Goal: Information Seeking & Learning: Understand process/instructions

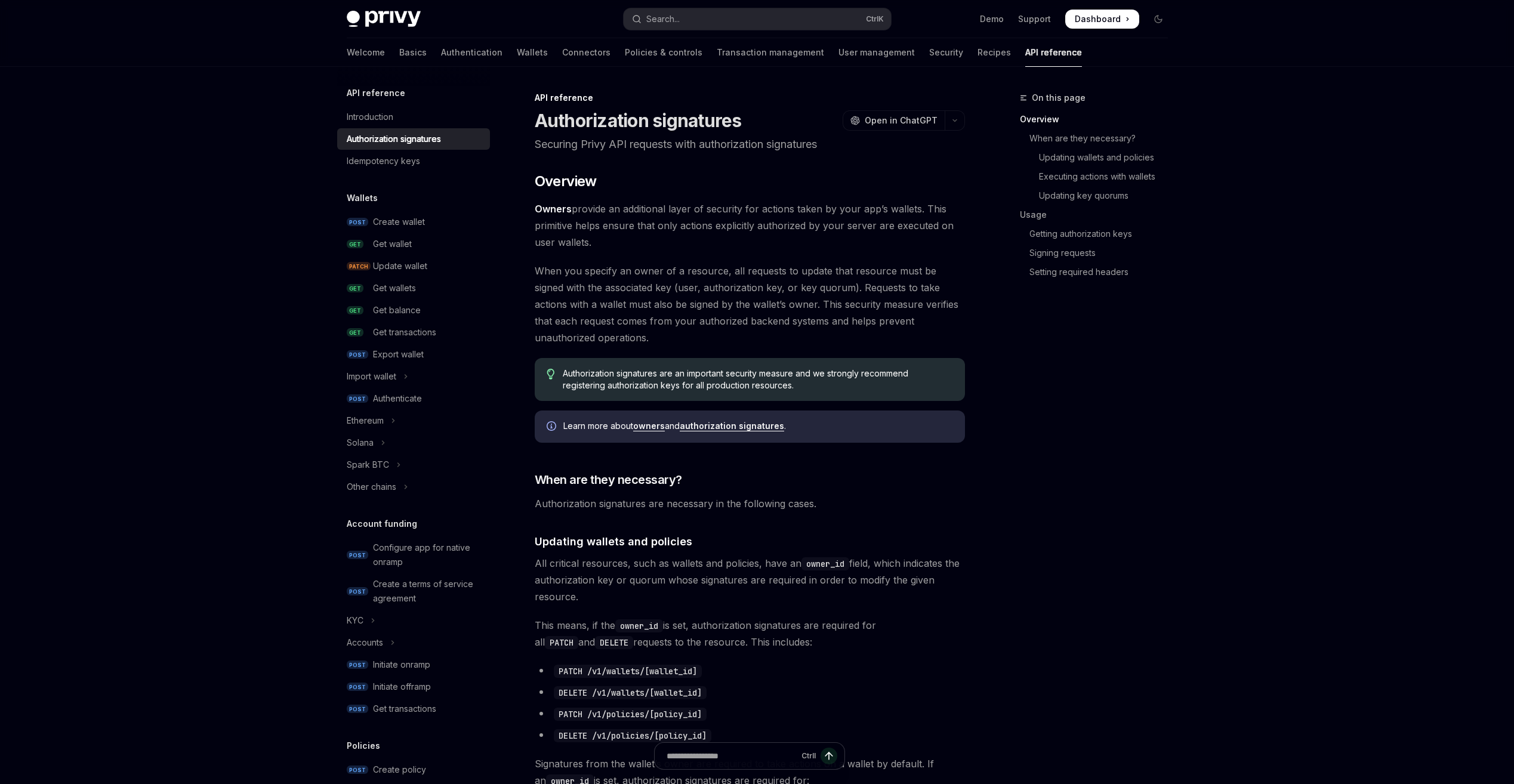
type textarea "*"
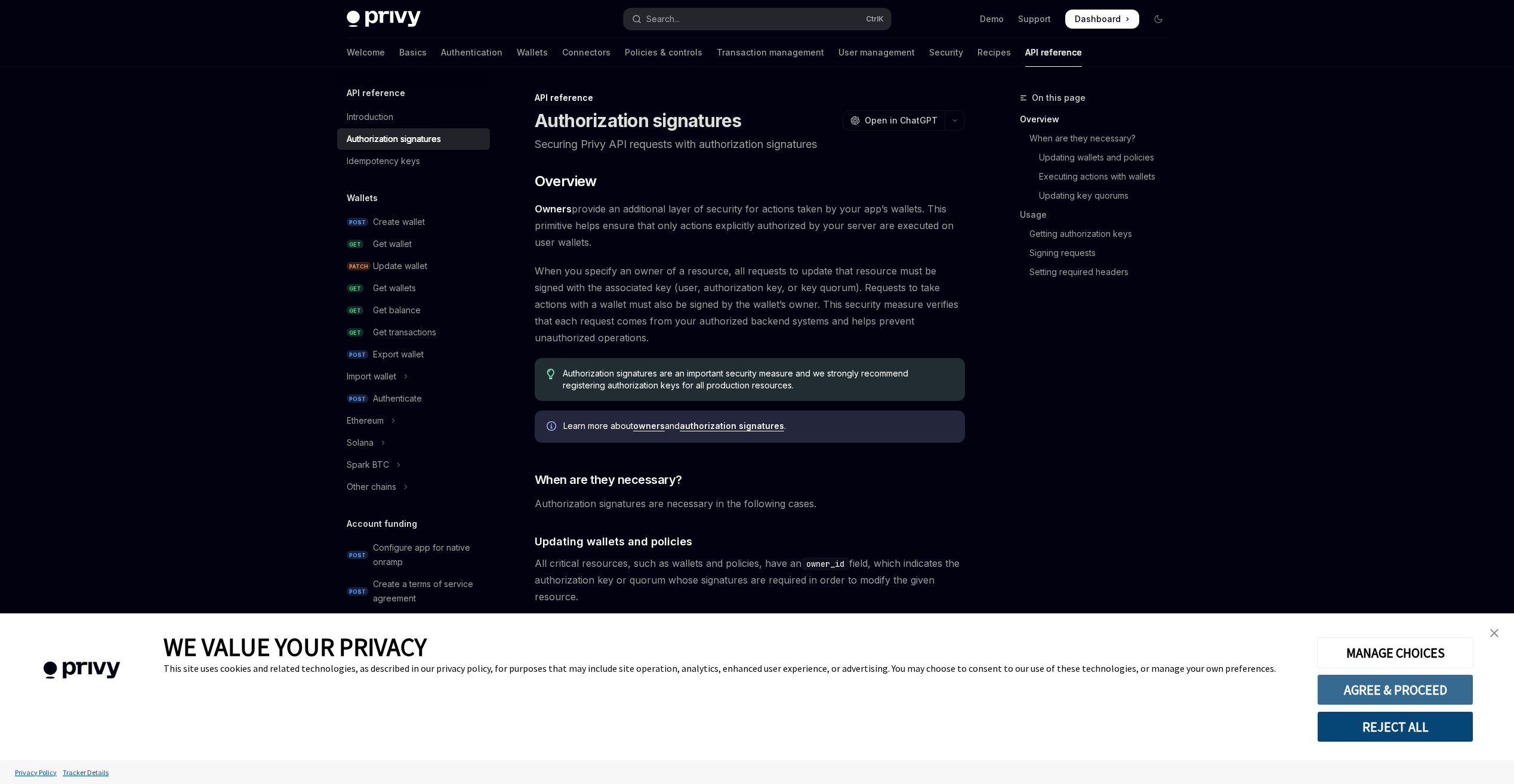
click at [1424, 683] on button "AGREE & PROCEED" at bounding box center [1395, 690] width 156 height 31
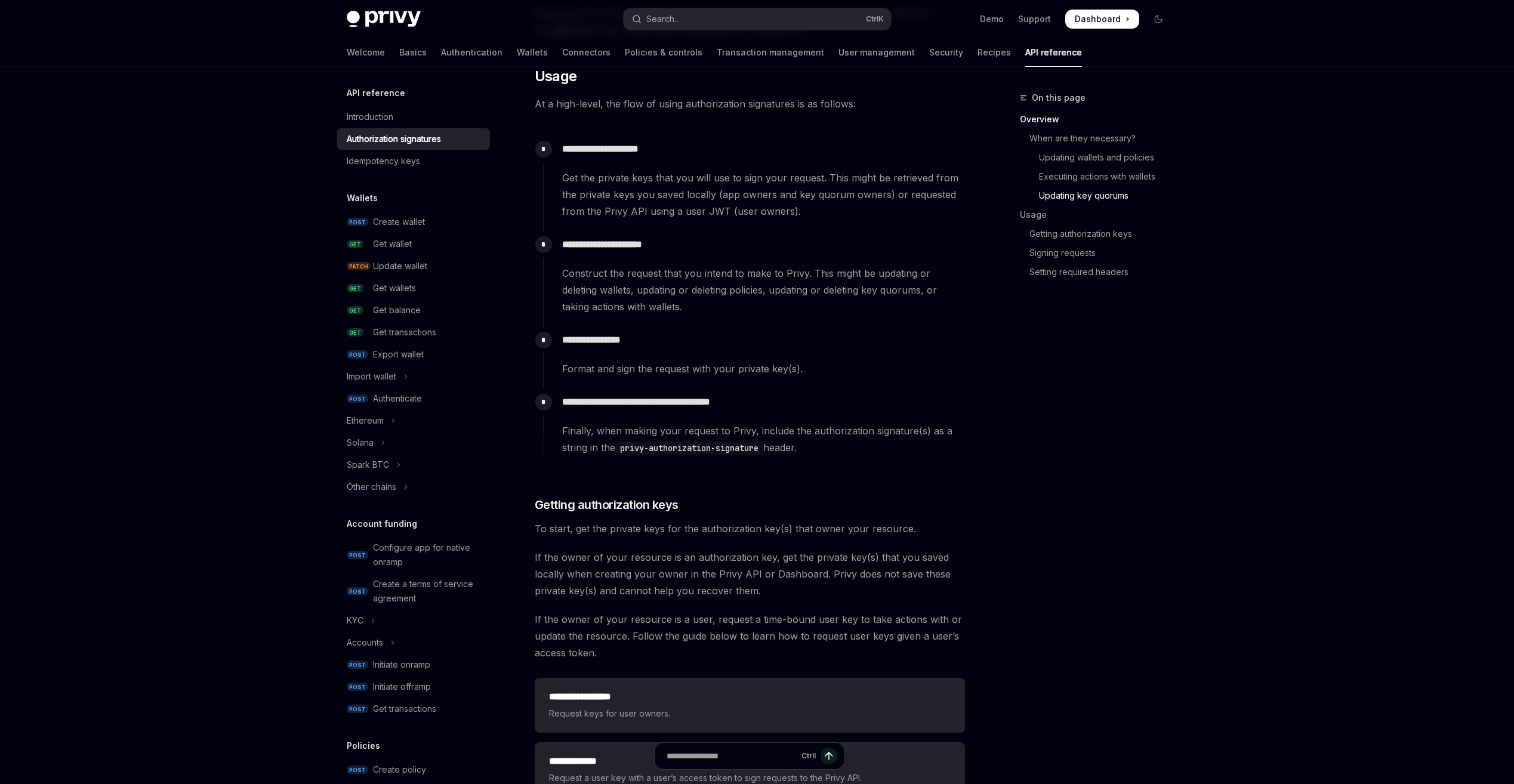
scroll to position [1074, 0]
drag, startPoint x: 767, startPoint y: 400, endPoint x: 555, endPoint y: 400, distance: 212.0
click at [555, 400] on div "**********" at bounding box center [754, 421] width 422 height 67
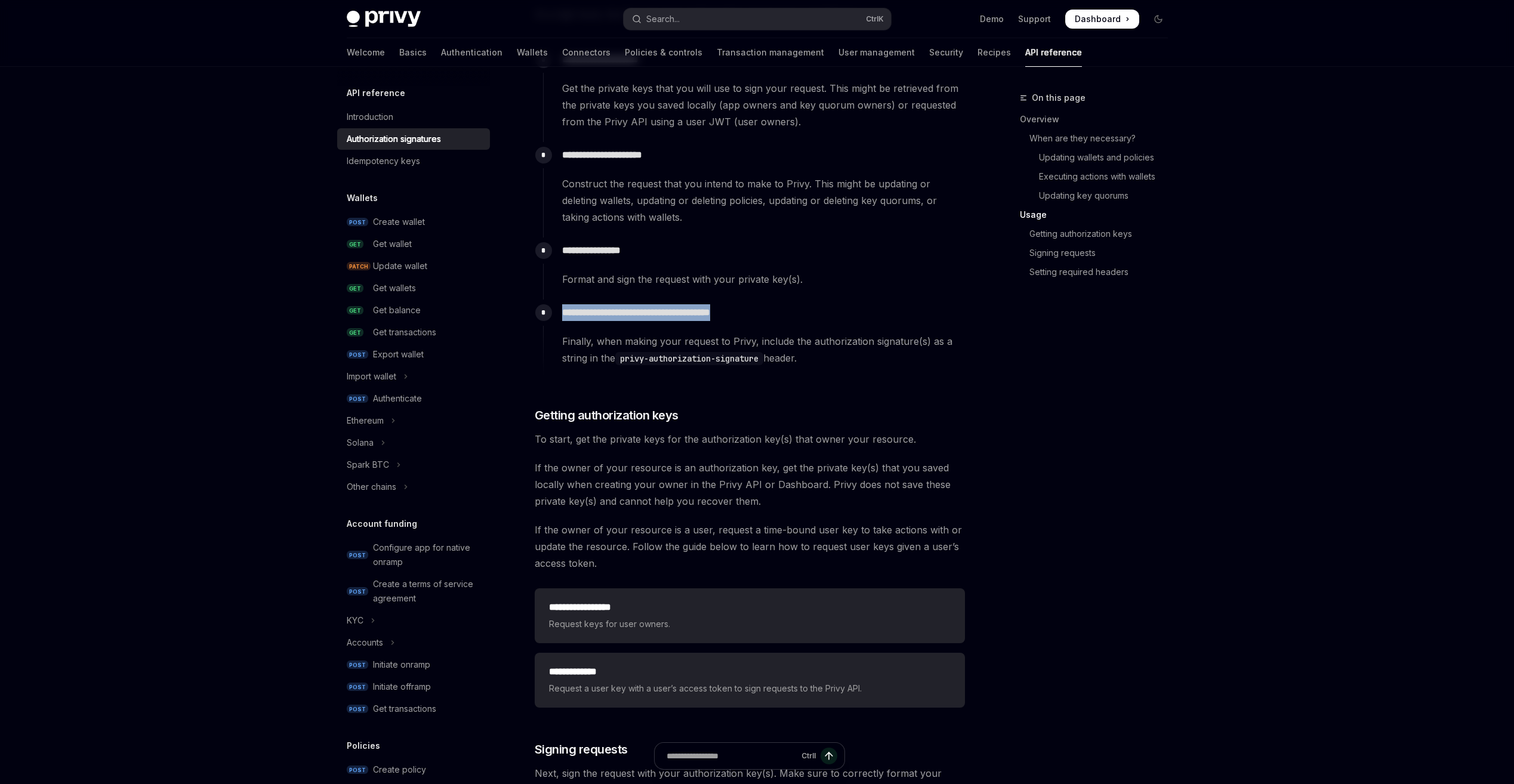
scroll to position [1193, 0]
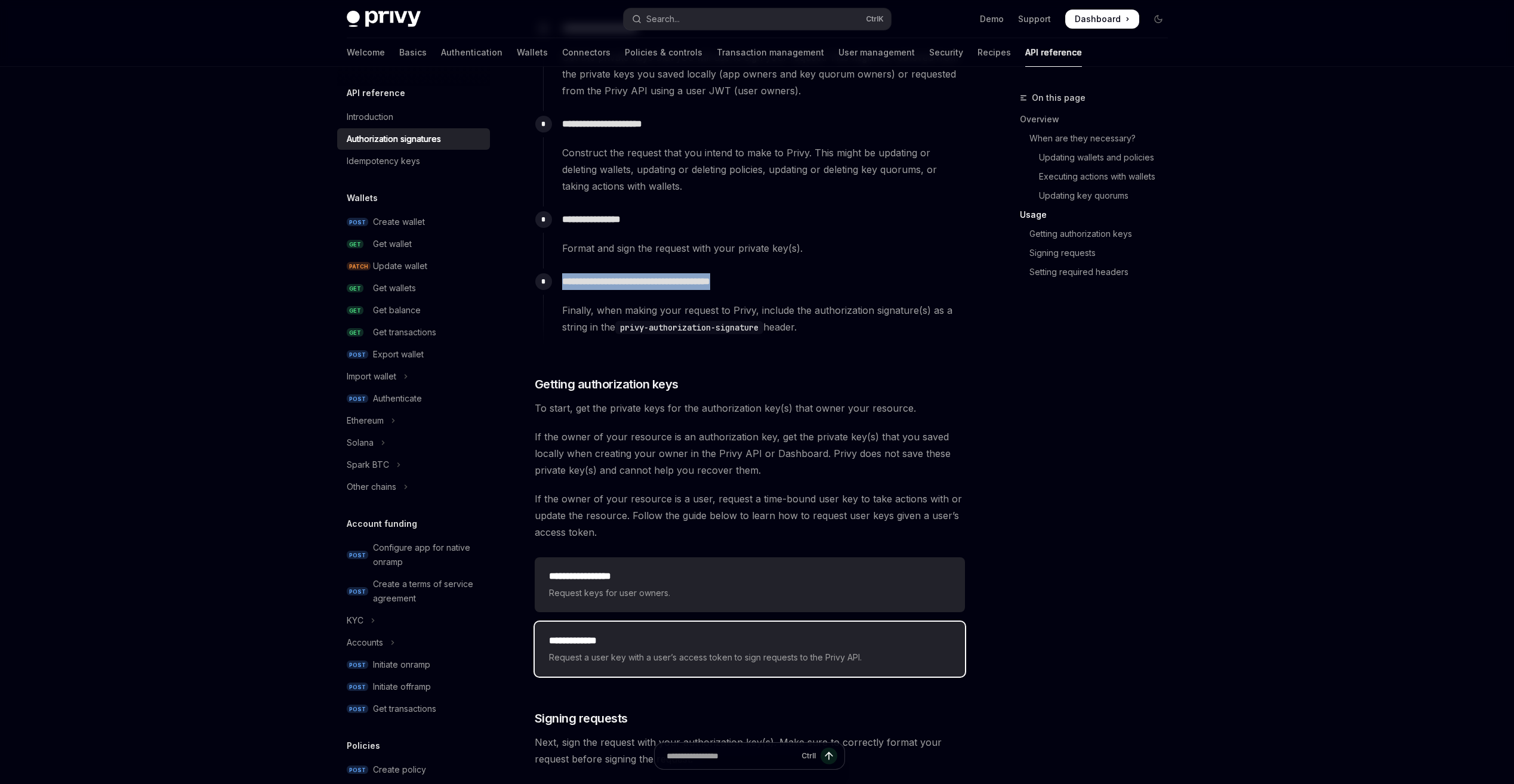
click at [725, 649] on div "**********" at bounding box center [750, 649] width 401 height 31
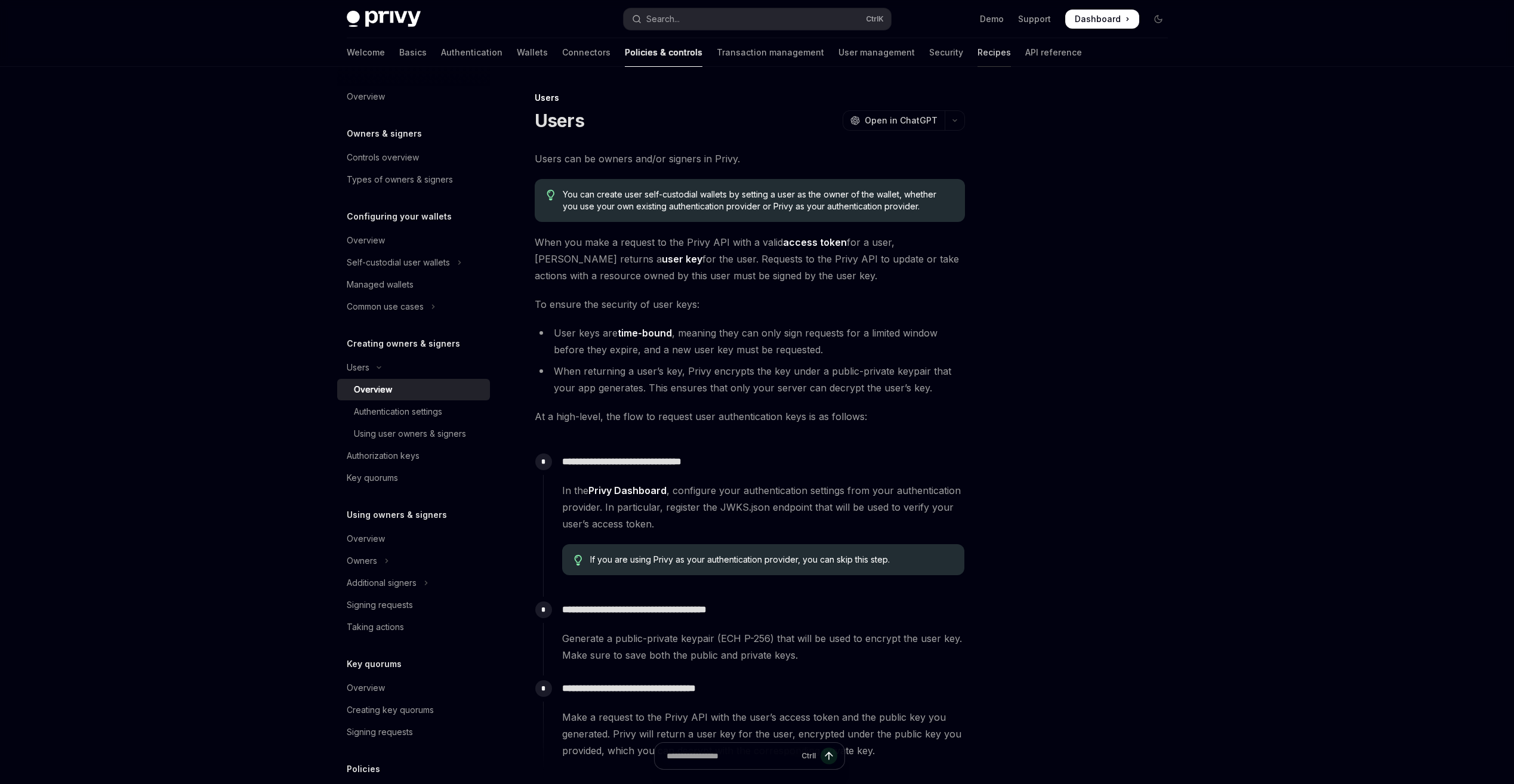
click at [977, 53] on link "Recipes" at bounding box center [994, 53] width 33 height 29
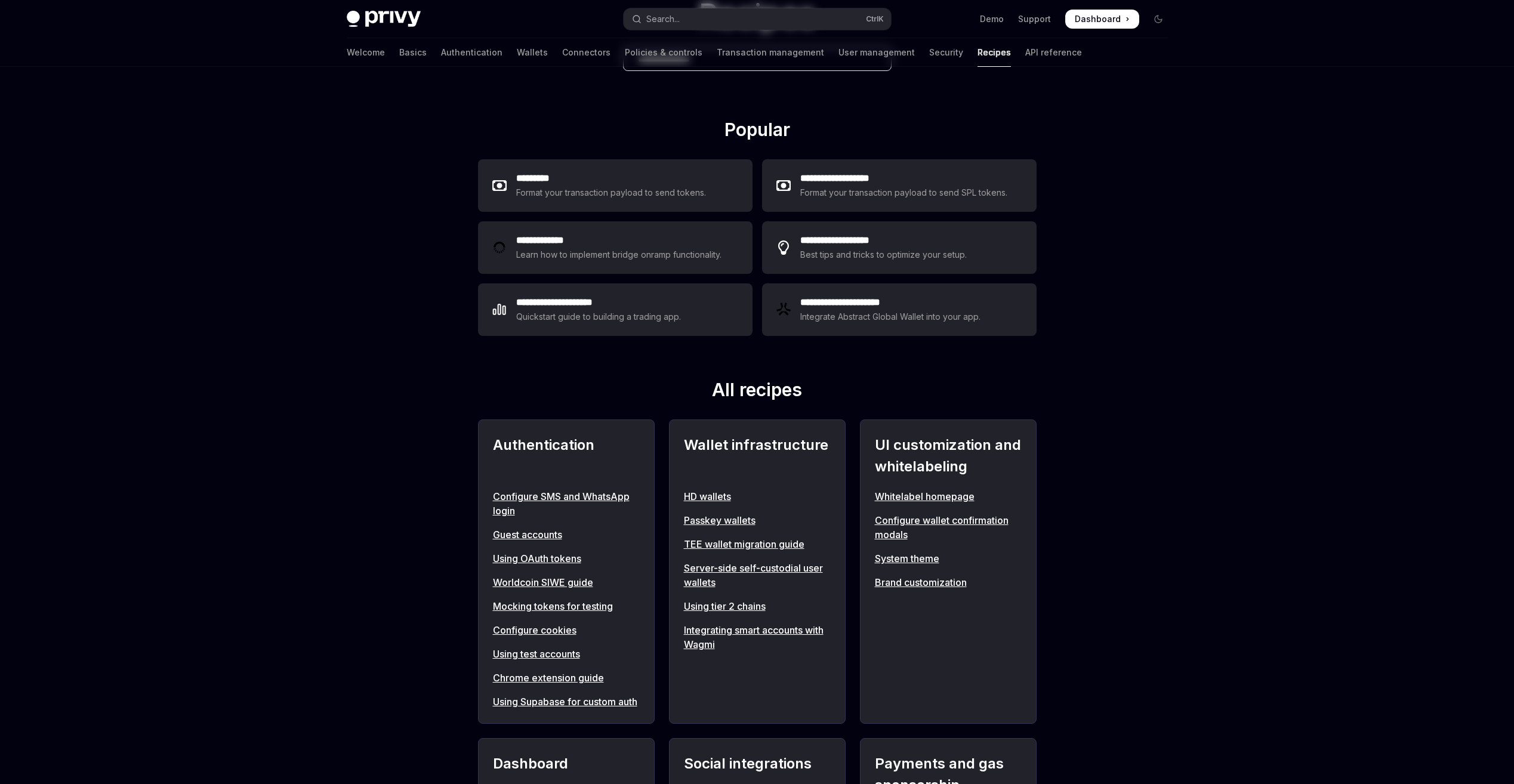
scroll to position [119, 0]
click at [803, 567] on link "Server-side self-custodial user wallets" at bounding box center [757, 574] width 147 height 29
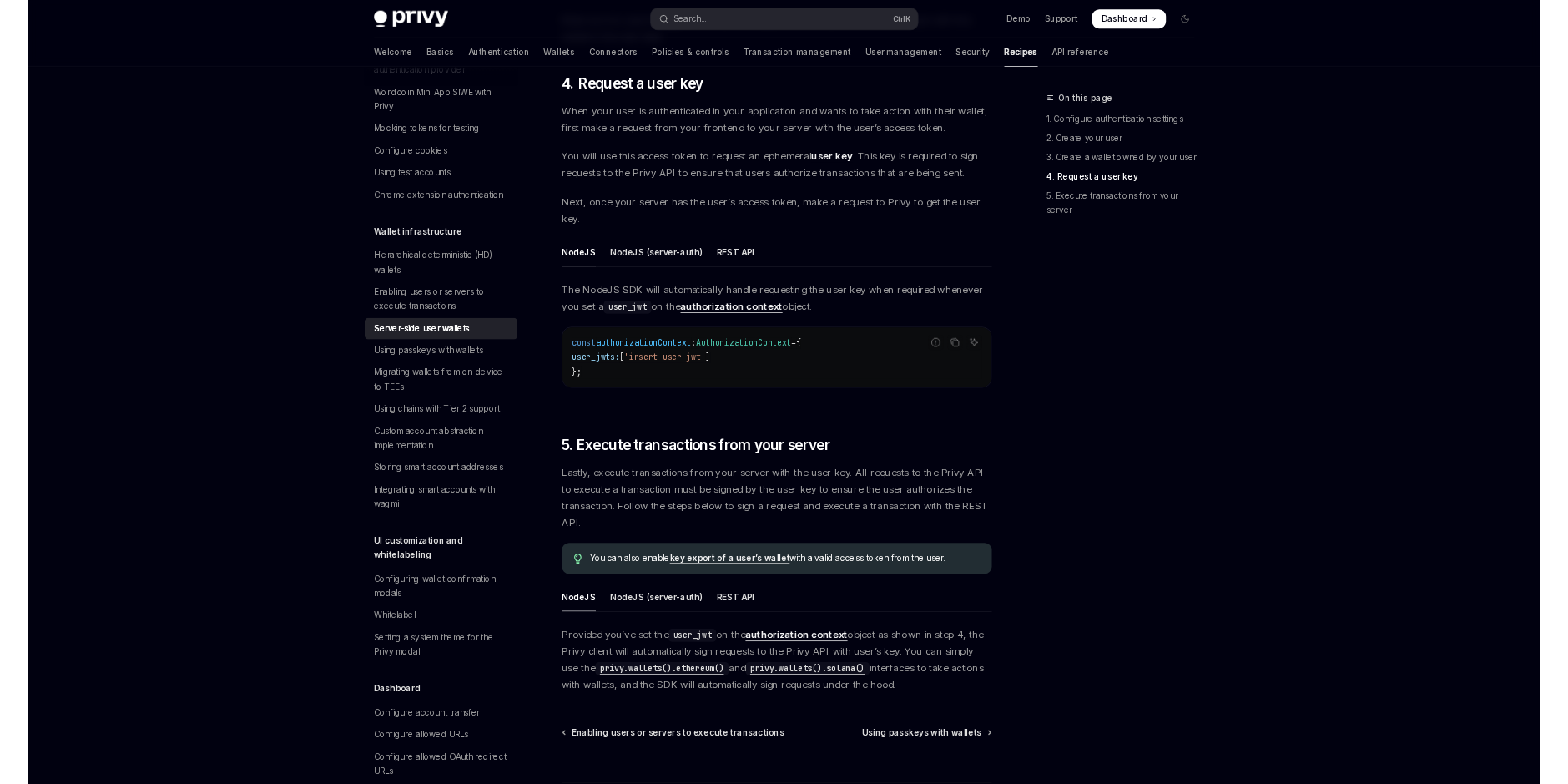
scroll to position [334, 0]
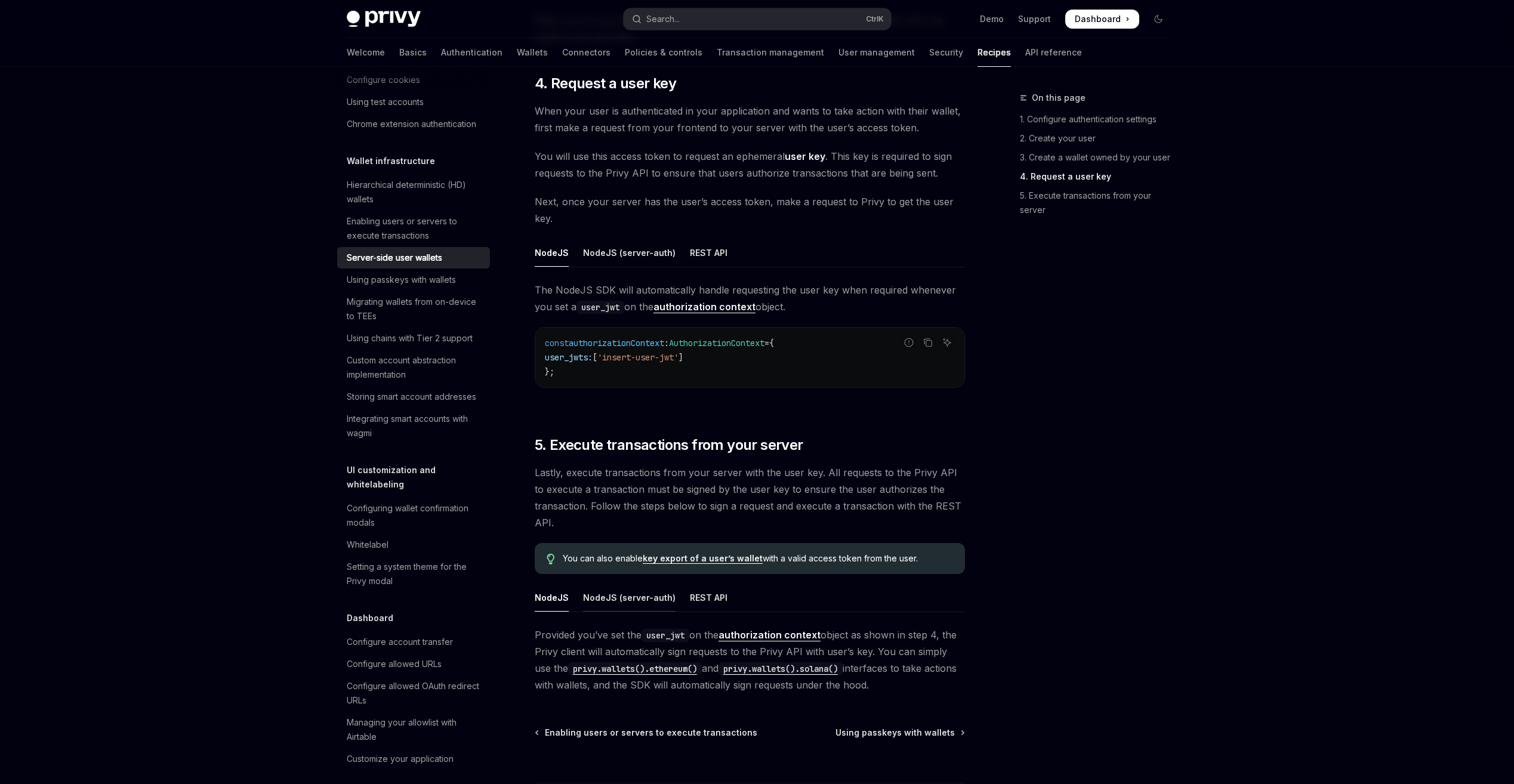
click at [628, 606] on div "NodeJS (server-auth)" at bounding box center [629, 597] width 92 height 28
click at [712, 587] on div "REST API" at bounding box center [709, 597] width 38 height 28
type textarea "*"
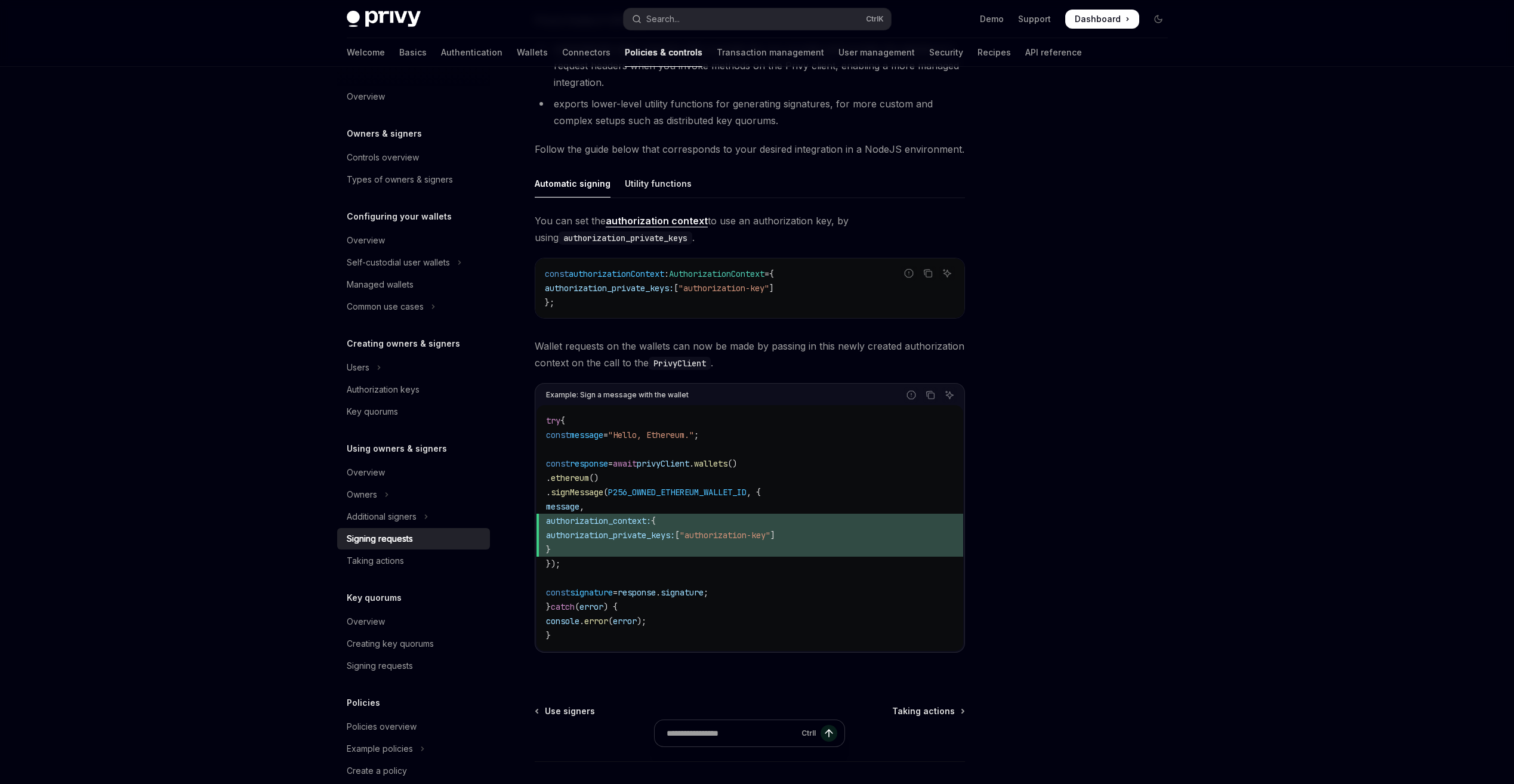
scroll to position [298, 0]
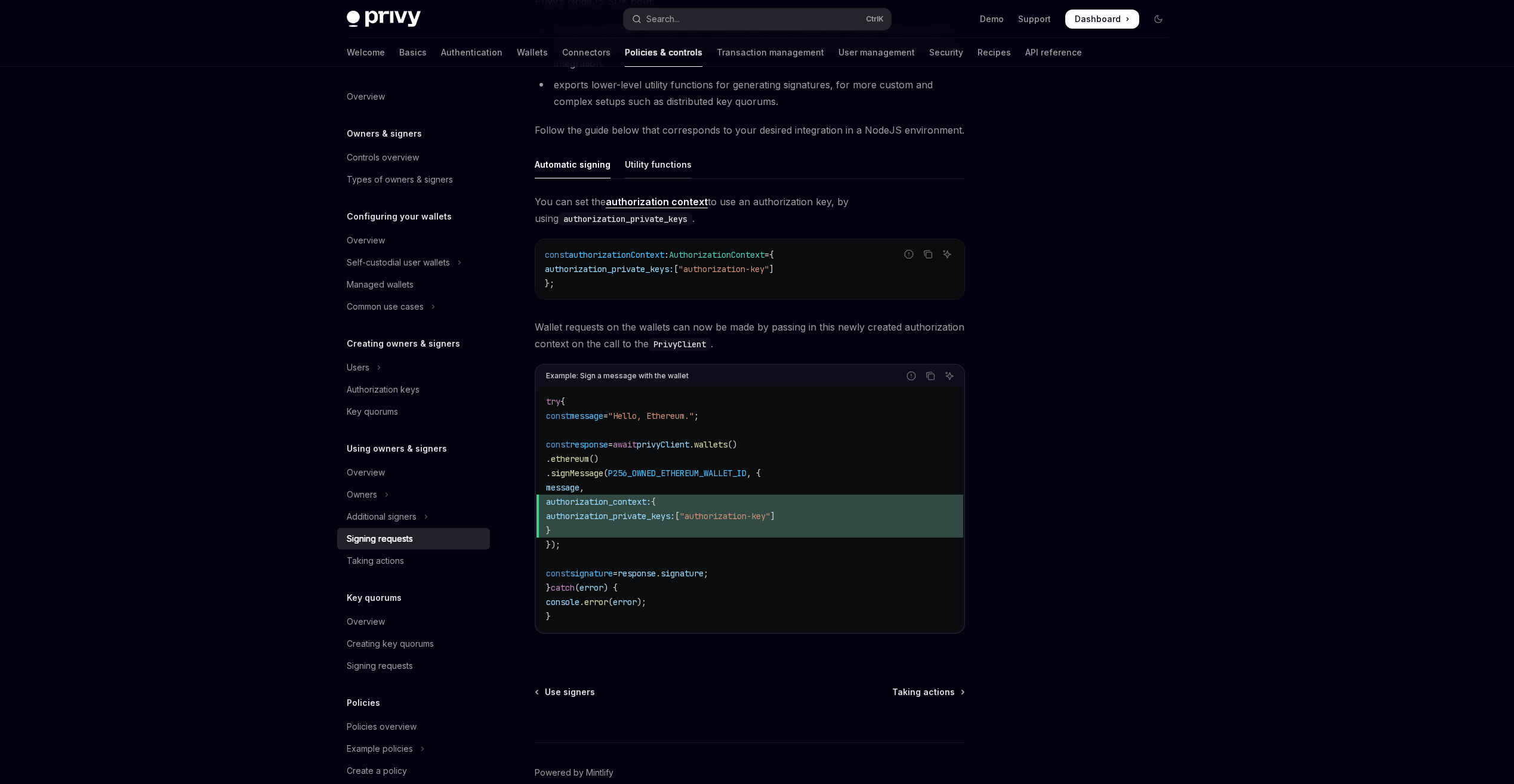
click at [661, 154] on div "Utility functions" at bounding box center [658, 165] width 67 height 28
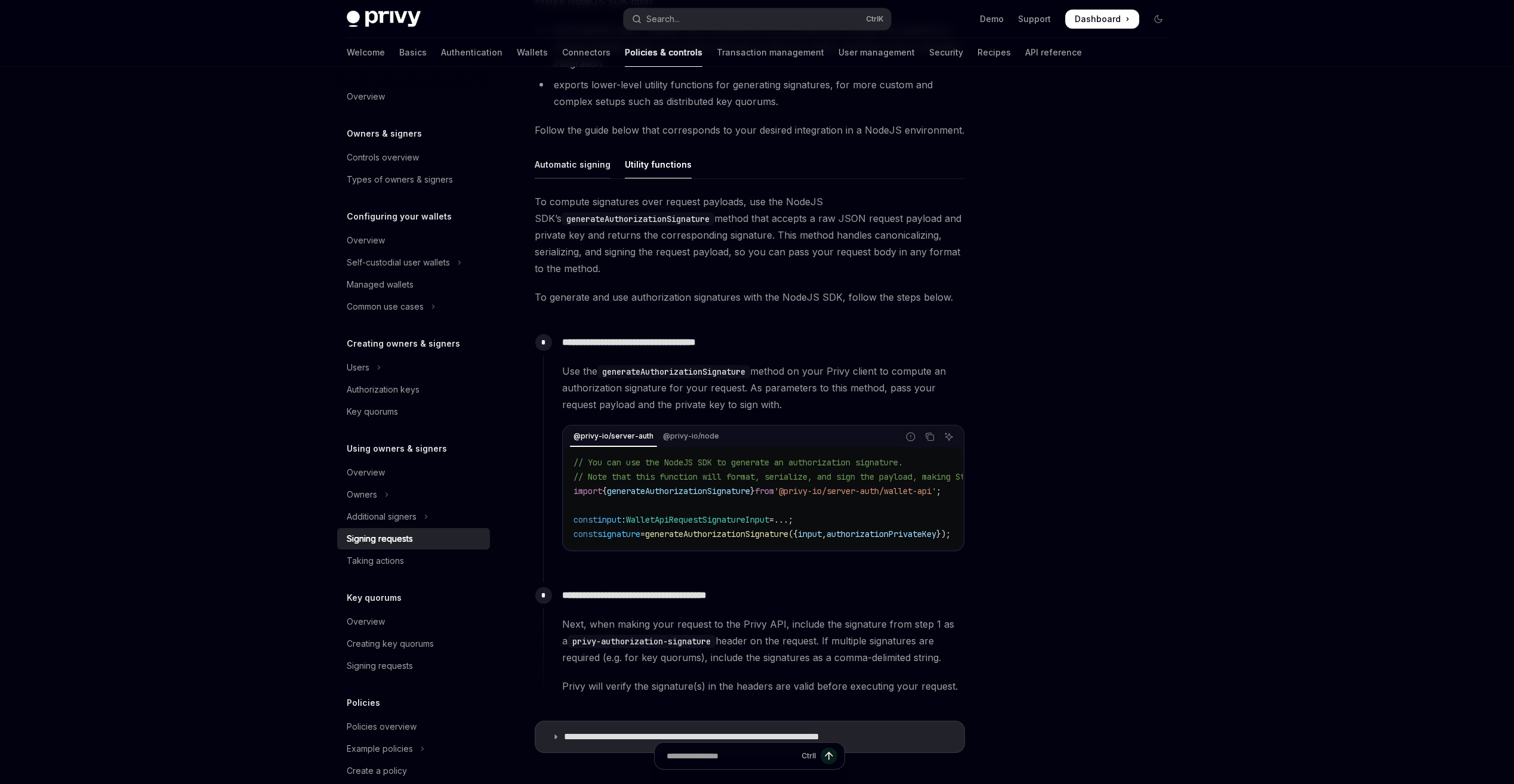
click at [576, 175] on div "Automatic signing" at bounding box center [573, 165] width 76 height 28
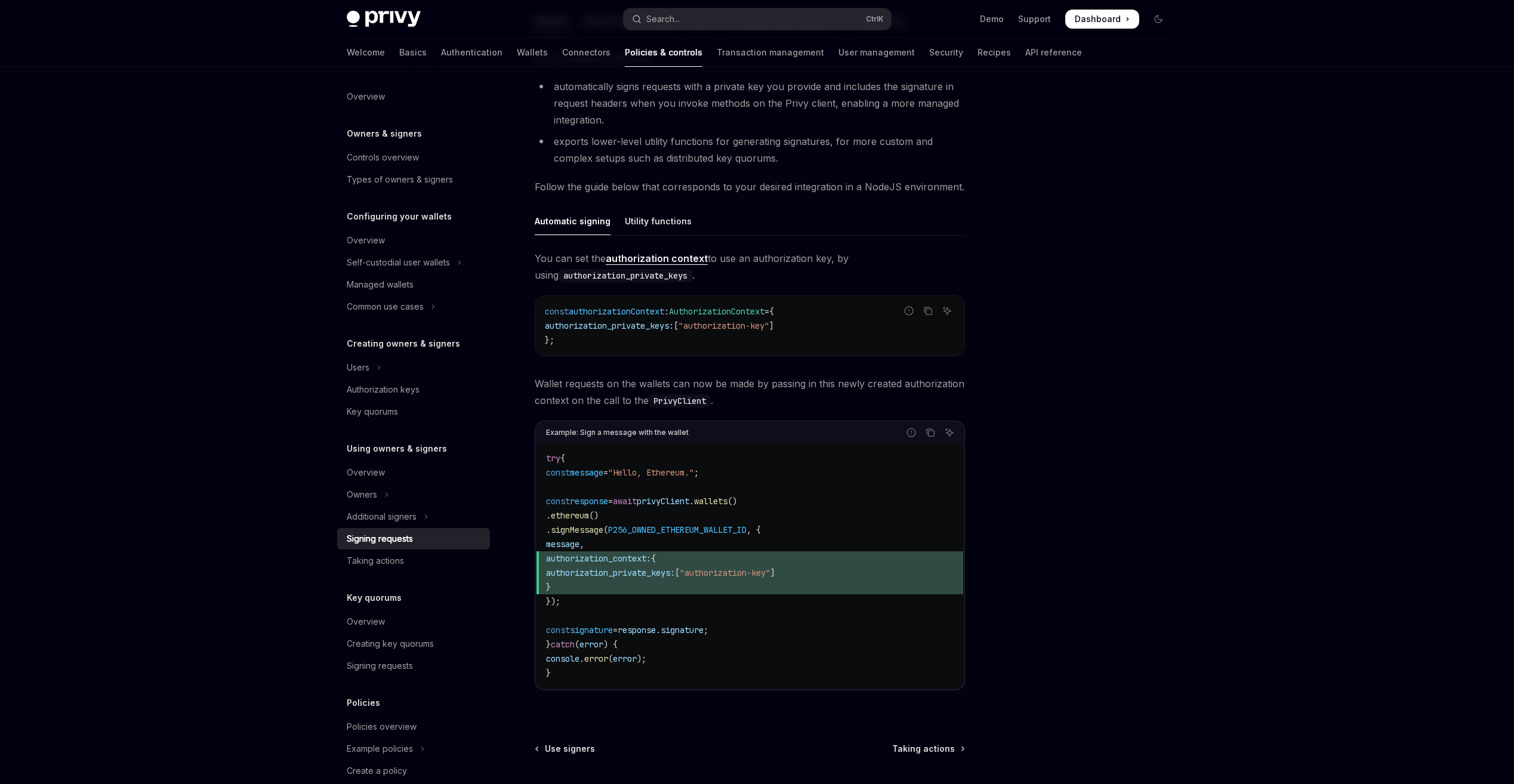
scroll to position [238, 0]
click at [661, 219] on div "Utility functions" at bounding box center [658, 224] width 67 height 28
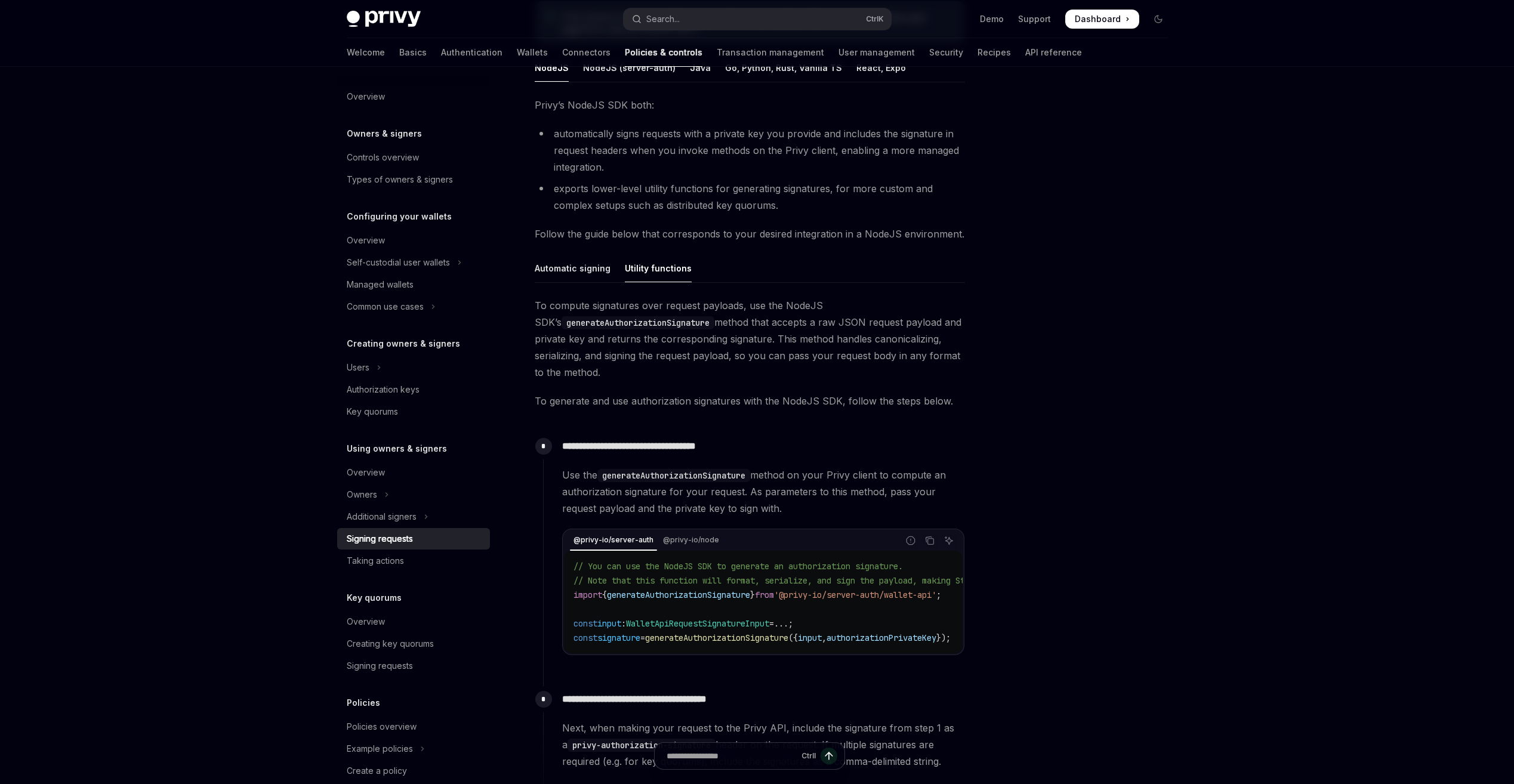
scroll to position [60, 0]
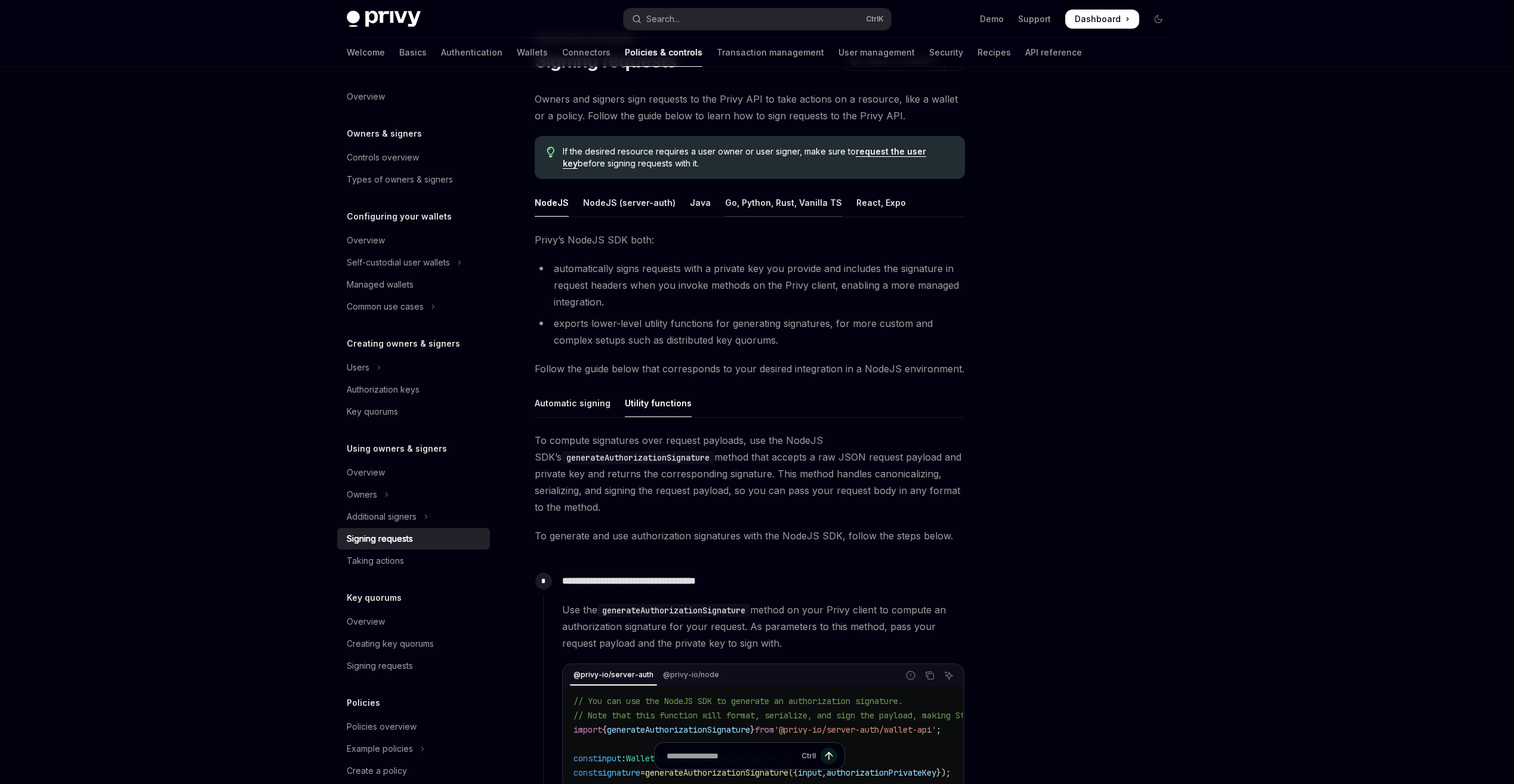
click at [748, 213] on div "Go, Python, Rust, Vanilla TS" at bounding box center [784, 203] width 117 height 28
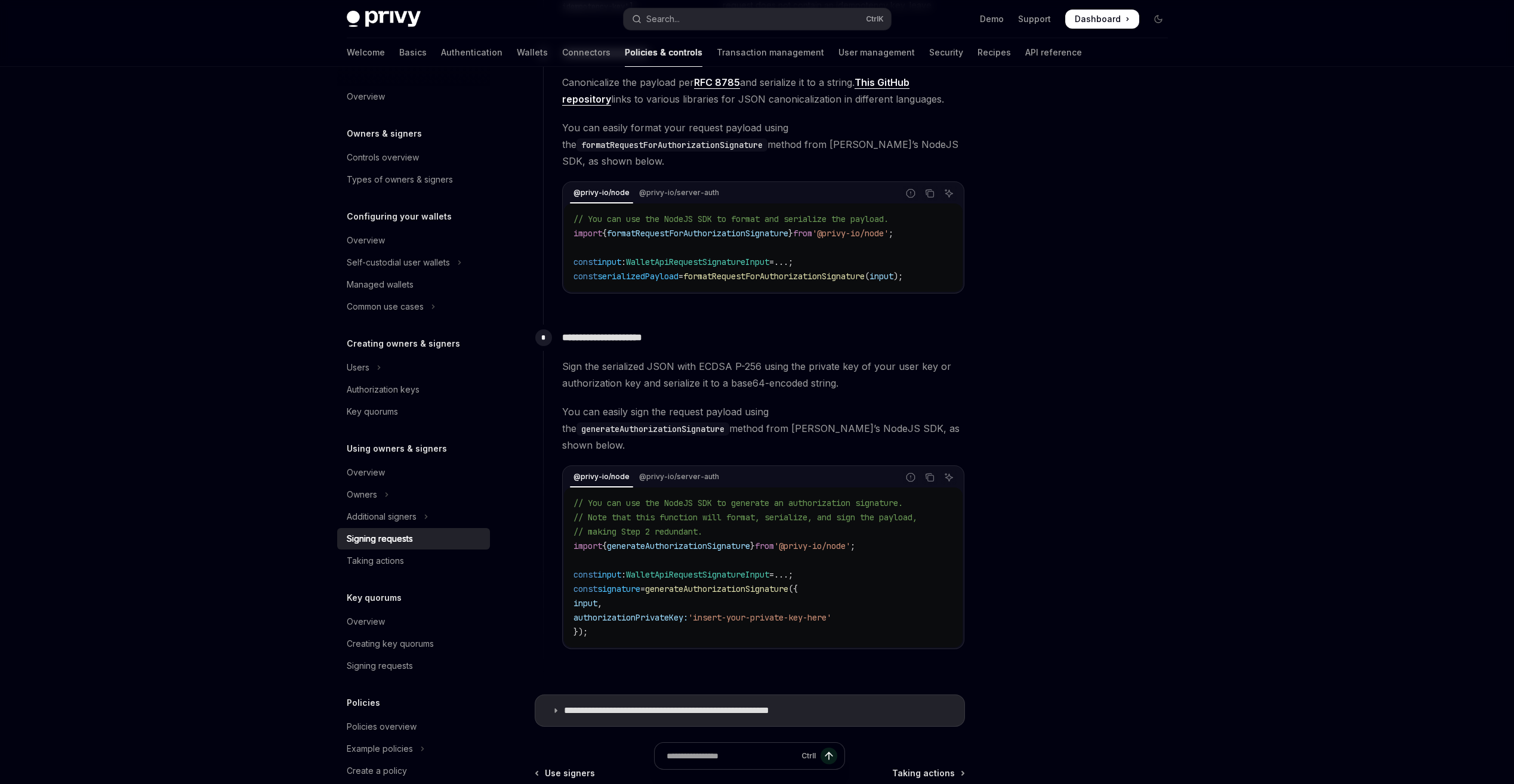
scroll to position [895, 0]
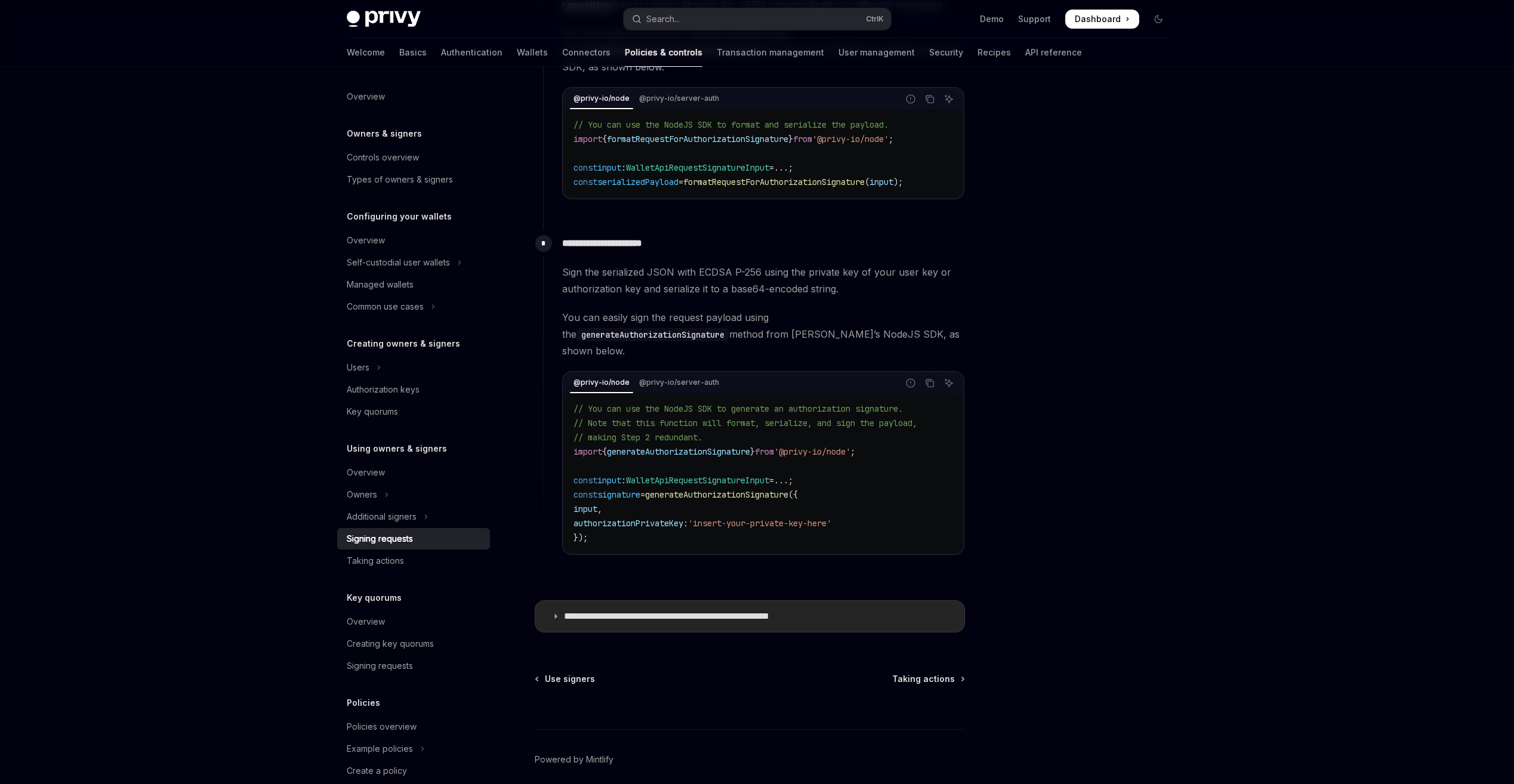
click at [570, 601] on summary "**********" at bounding box center [750, 616] width 429 height 31
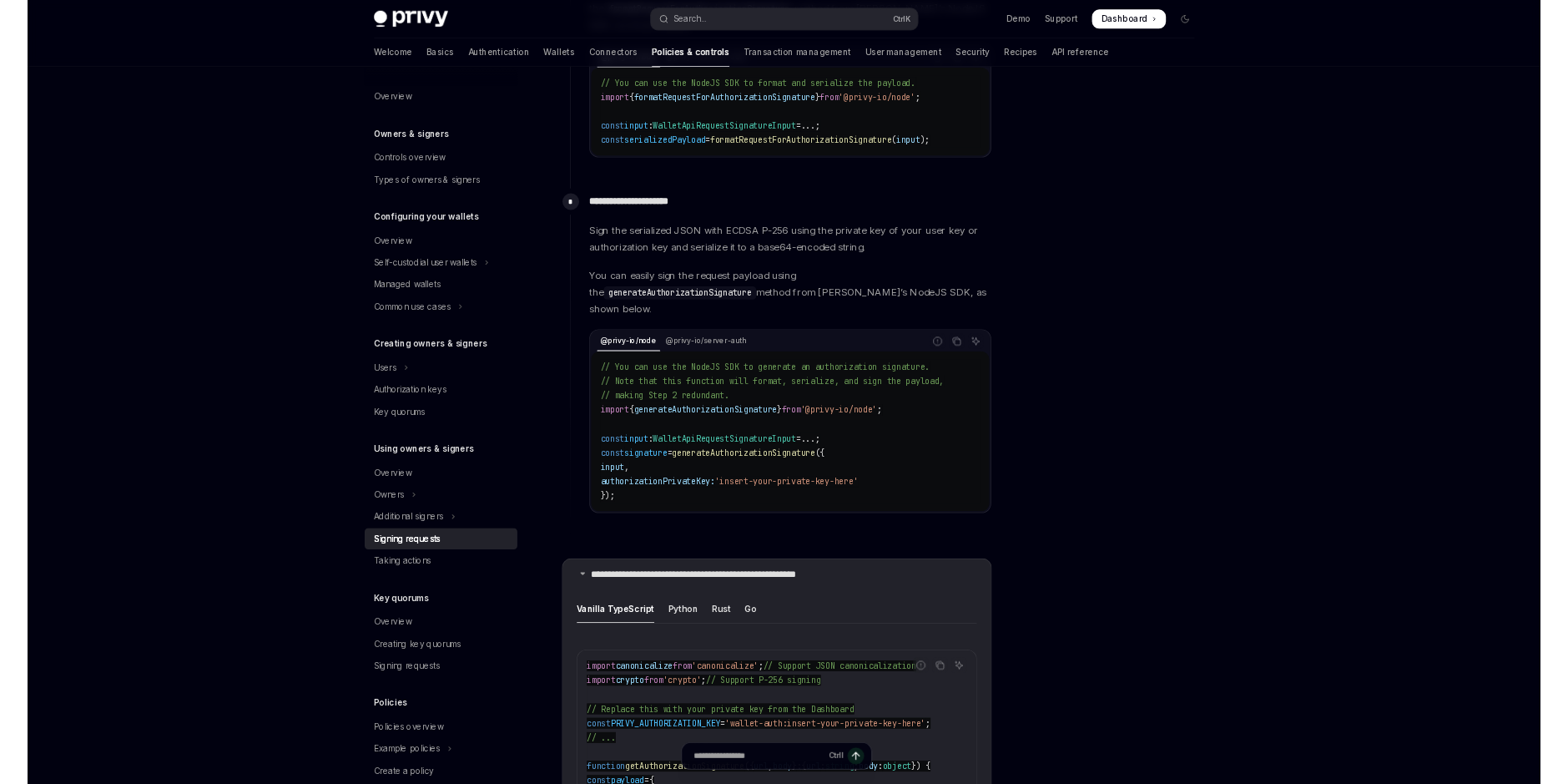
scroll to position [1252, 0]
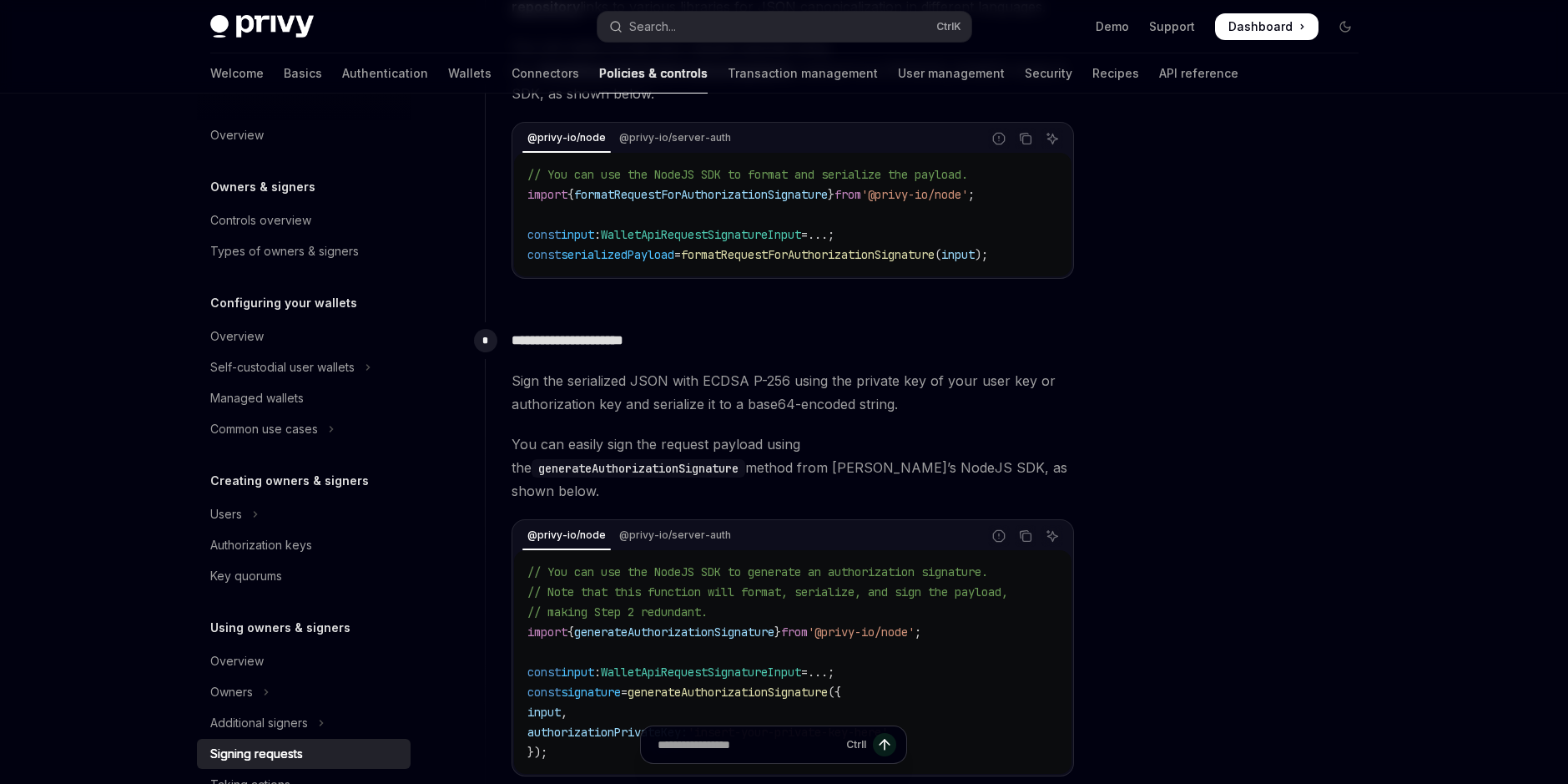
click at [710, 234] on span "WalletApiRequestSignatureInput" at bounding box center [700, 234] width 200 height 15
copy span "WalletApiRequestSignatureInput"
click at [745, 237] on span "WalletApiRequestSignatureInput" at bounding box center [700, 234] width 200 height 15
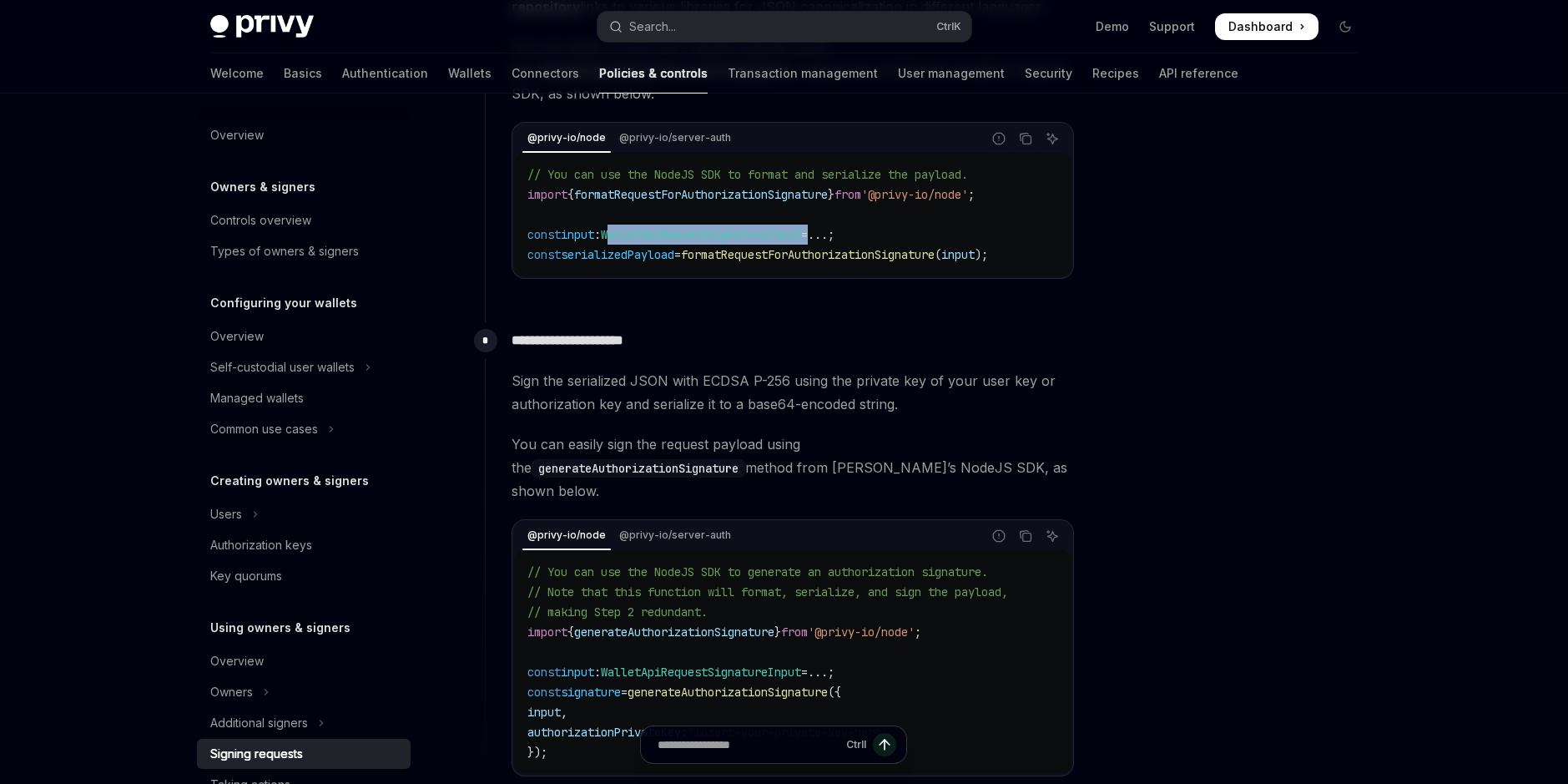
drag, startPoint x: 745, startPoint y: 237, endPoint x: 824, endPoint y: 234, distance: 79.1
click at [801, 234] on span "WalletApiRequestSignatureInput" at bounding box center [700, 234] width 200 height 15
drag, startPoint x: 825, startPoint y: 234, endPoint x: 619, endPoint y: 227, distance: 206.1
click at [619, 227] on span "WalletApiRequestSignatureInput" at bounding box center [700, 234] width 200 height 15
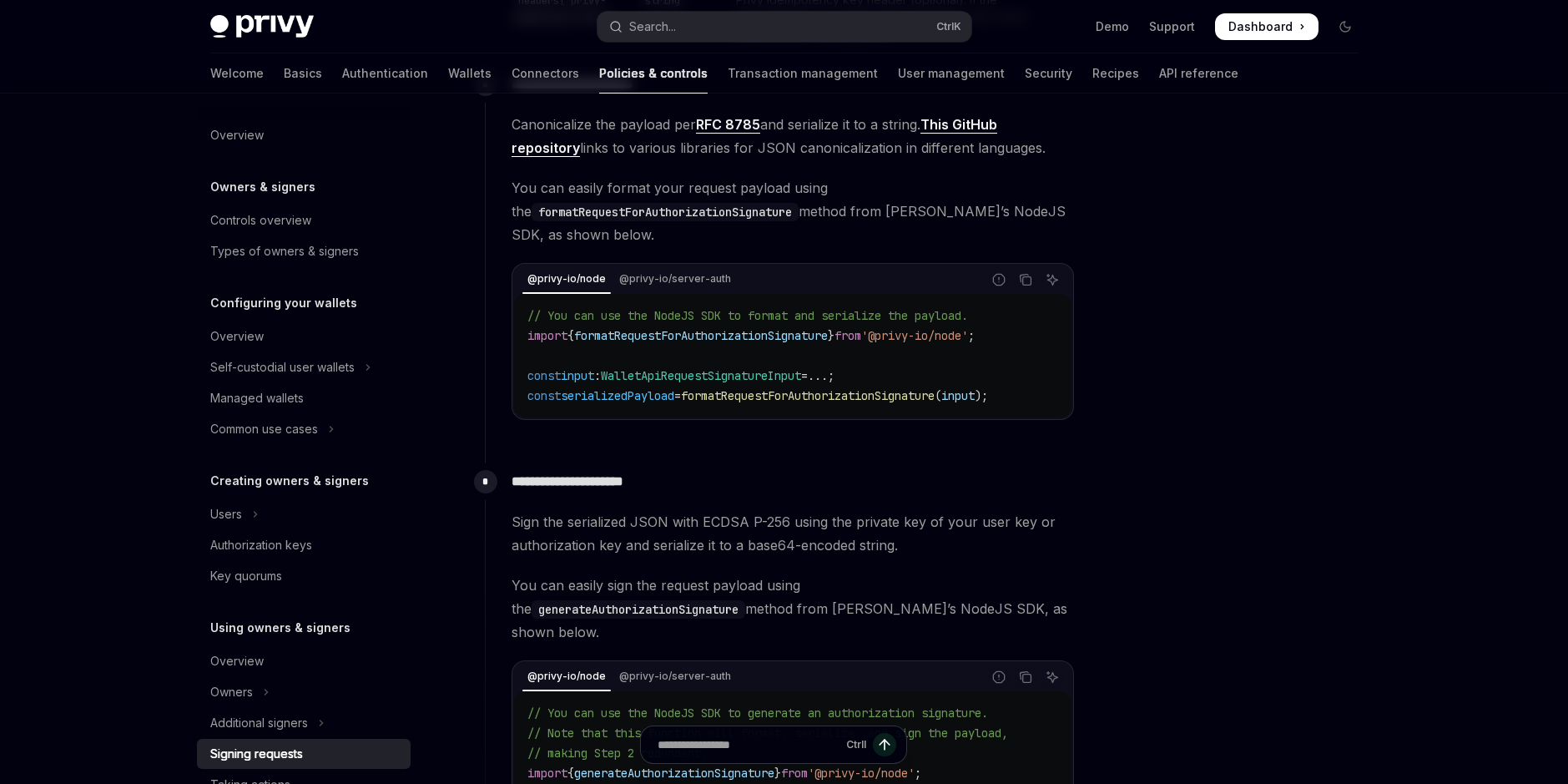
scroll to position [1085, 0]
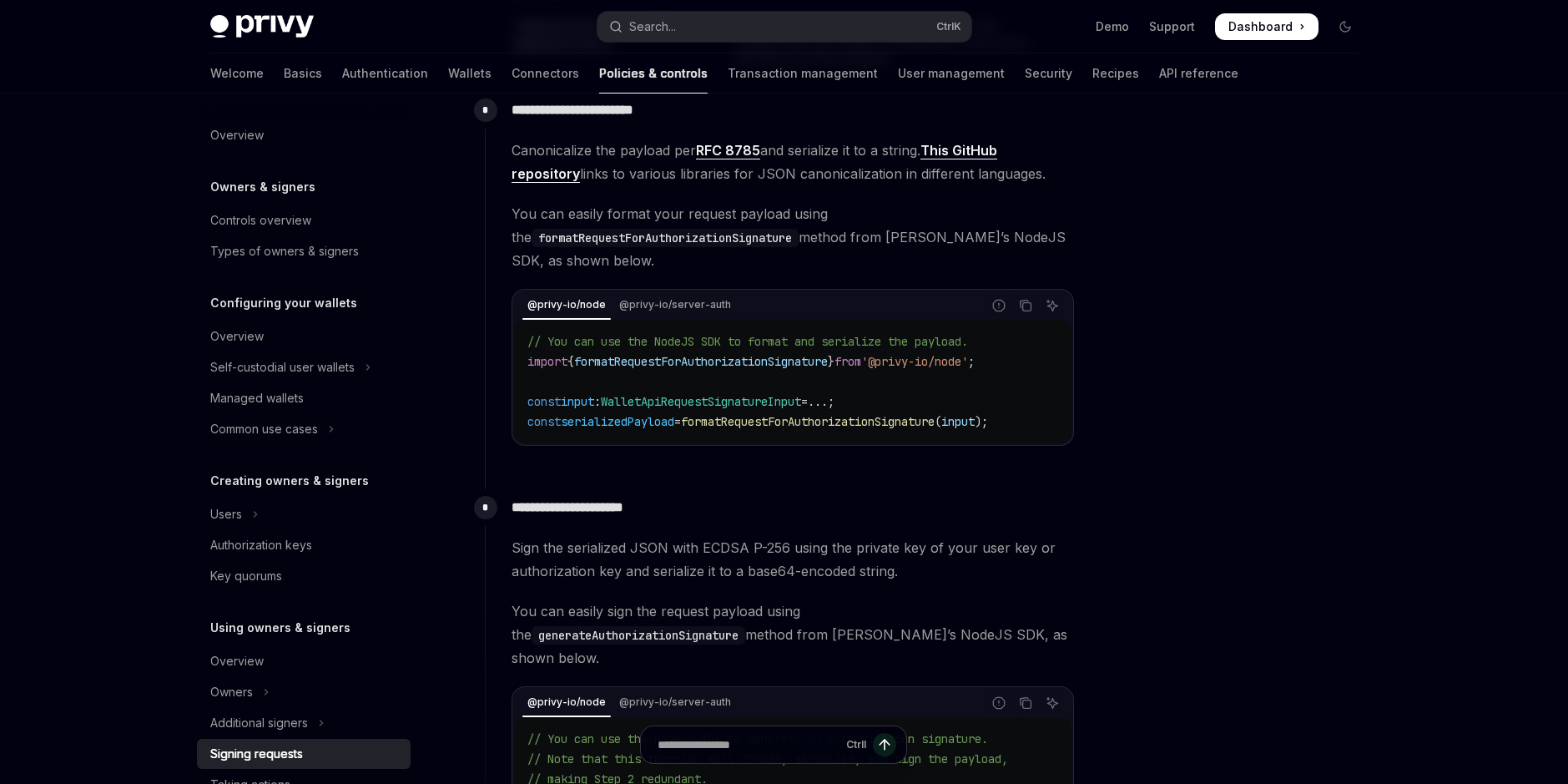
click at [610, 235] on code "formatRequestForAuthorizationSignature" at bounding box center [665, 238] width 267 height 18
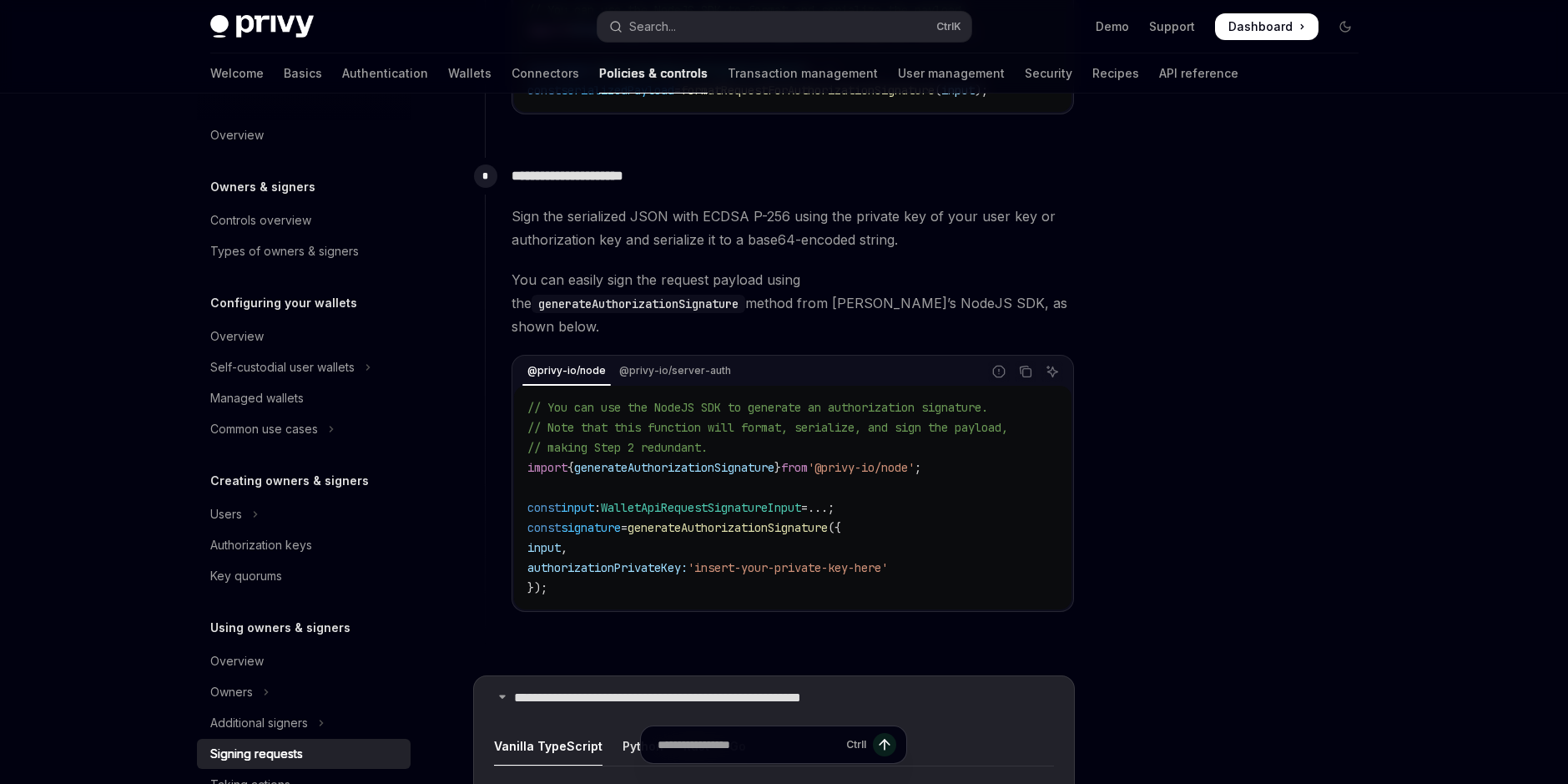
scroll to position [1419, 0]
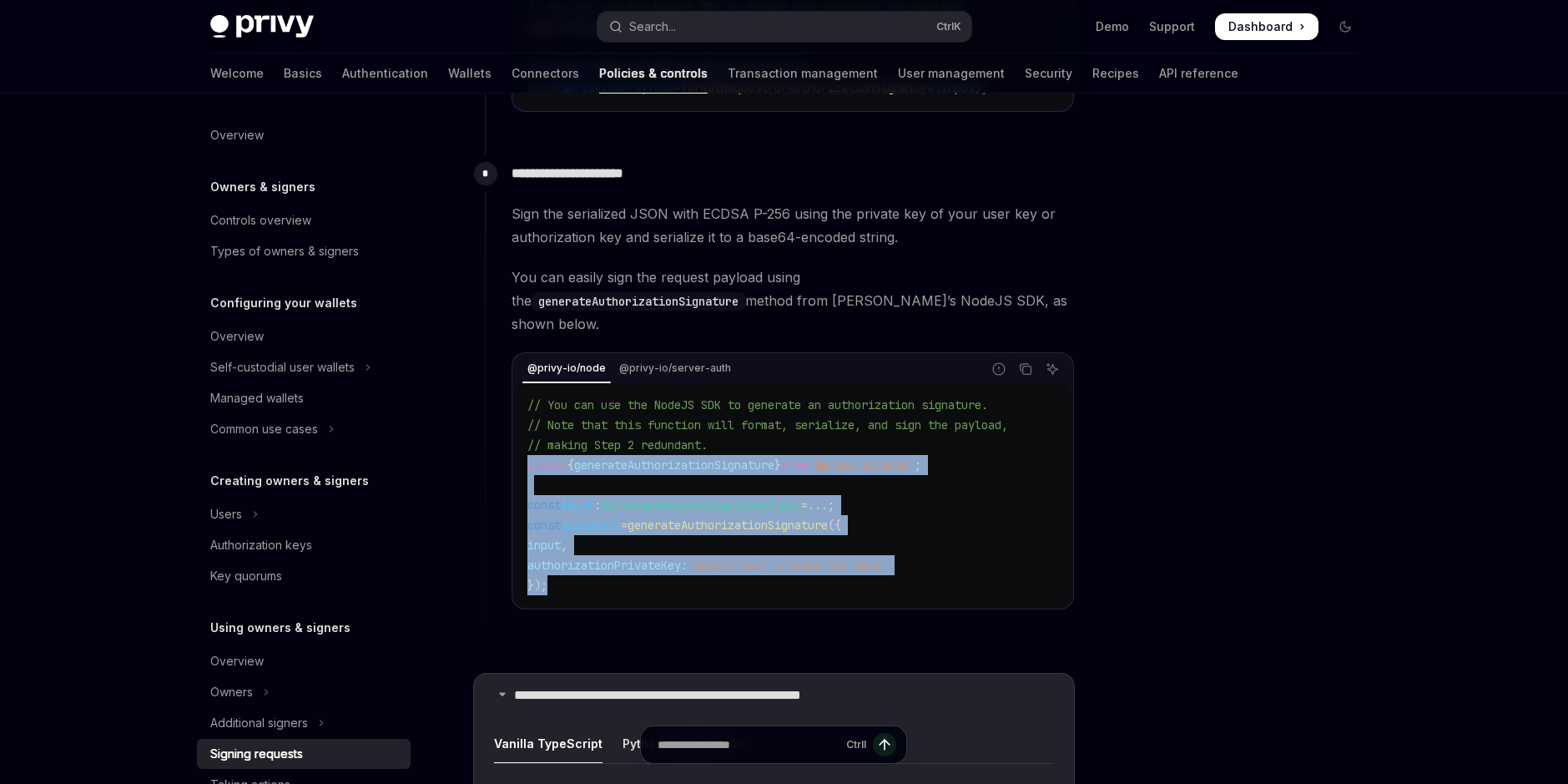
drag, startPoint x: 547, startPoint y: 563, endPoint x: 506, endPoint y: 441, distance: 128.7
click at [506, 441] on div "**********" at bounding box center [780, 396] width 590 height 481
copy code "import { generateAuthorizationSignature } from '@privy-io/node' ; const input :…"
click at [868, 600] on div "**********" at bounding box center [780, 396] width 590 height 481
click at [966, 440] on code "// You can use the NodeJS SDK to generate an authorization signature. // Note t…" at bounding box center [793, 494] width 531 height 200
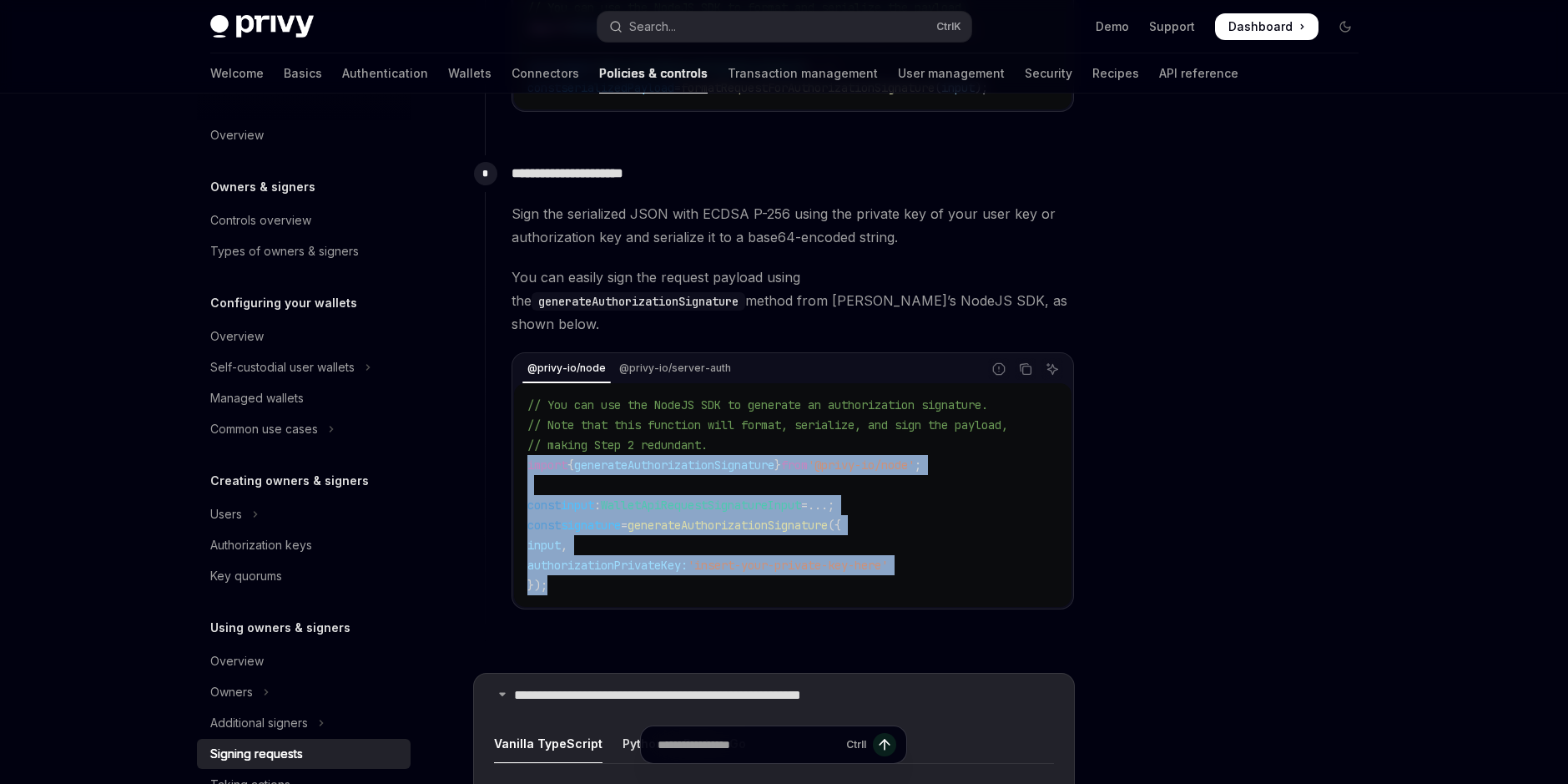
click at [972, 449] on code "// You can use the NodeJS SDK to generate an authorization signature. // Note t…" at bounding box center [793, 494] width 531 height 200
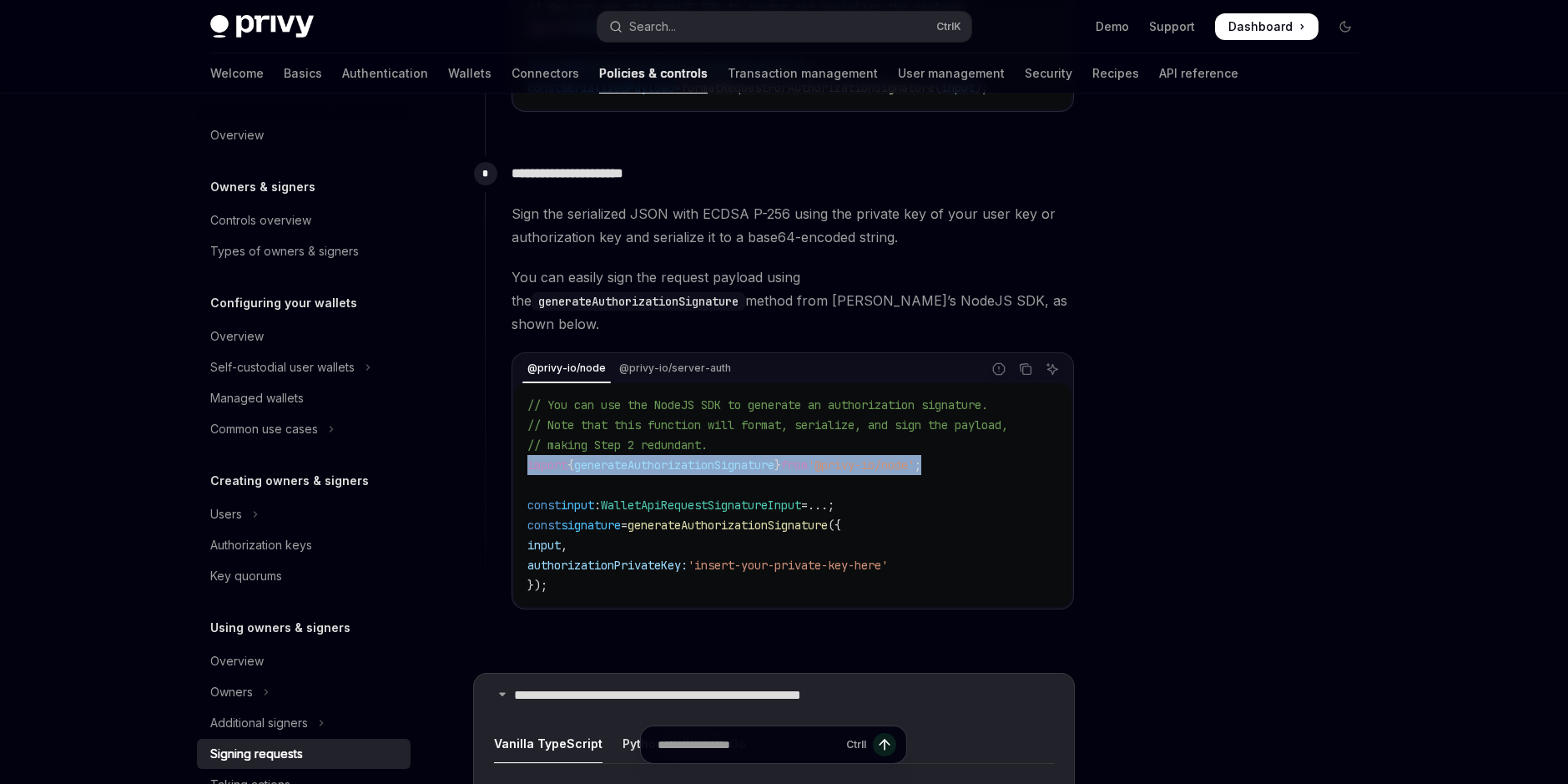
drag, startPoint x: 967, startPoint y: 449, endPoint x: 518, endPoint y: 454, distance: 449.0
click at [518, 454] on div "// You can use the NodeJS SDK to generate an authorization signature. // Note t…" at bounding box center [793, 494] width 558 height 223
copy span "import { generateAuthorizationSignature } from '@privy-io/node' ;"
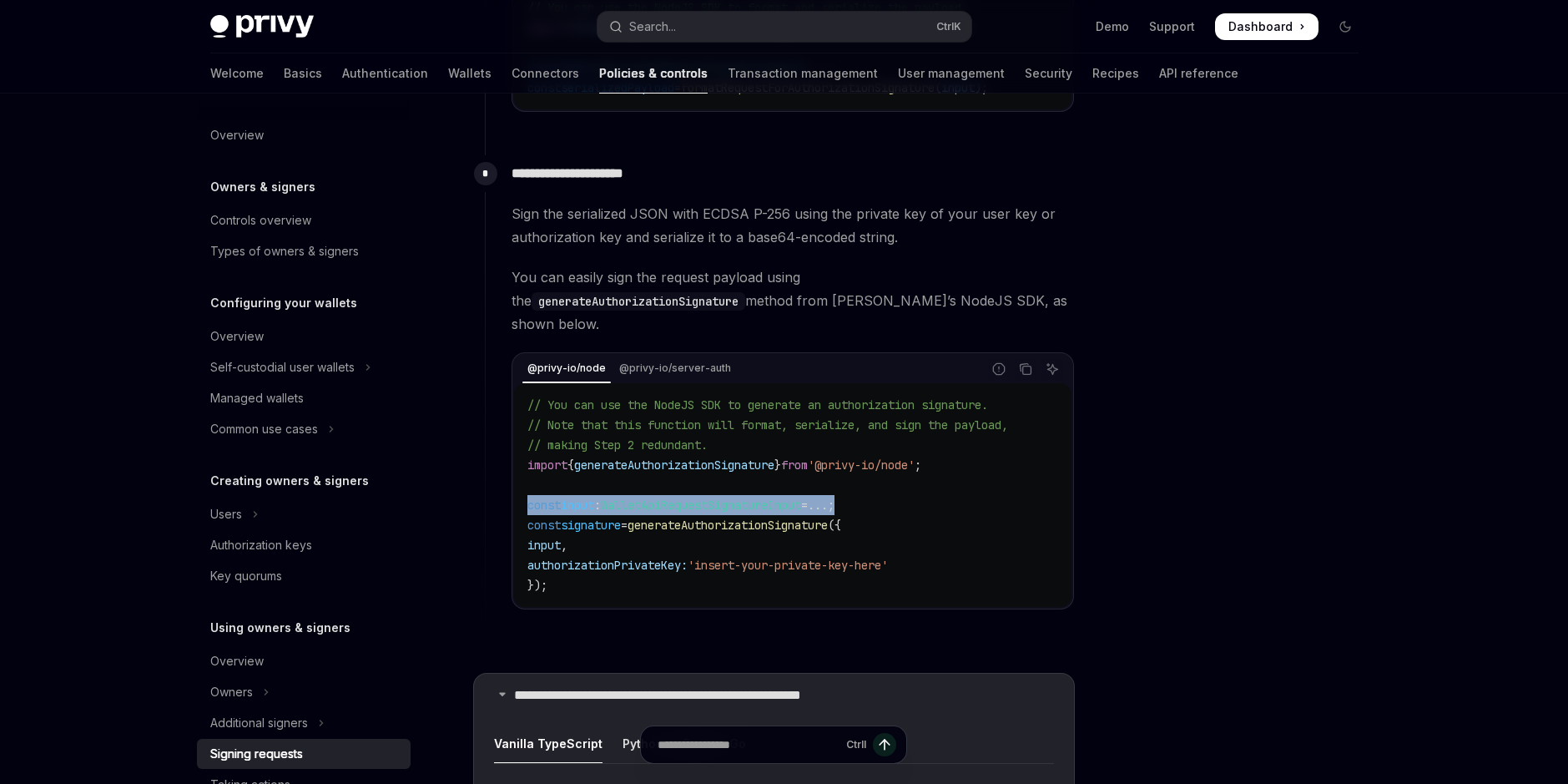
drag, startPoint x: 526, startPoint y: 489, endPoint x: 879, endPoint y: 490, distance: 353.0
click at [879, 490] on code "// You can use the NodeJS SDK to generate an authorization signature. // Note t…" at bounding box center [793, 494] width 531 height 200
drag, startPoint x: 879, startPoint y: 490, endPoint x: 674, endPoint y: 486, distance: 205.0
click at [674, 498] on span "WalletApiRequestSignatureInput" at bounding box center [700, 505] width 200 height 15
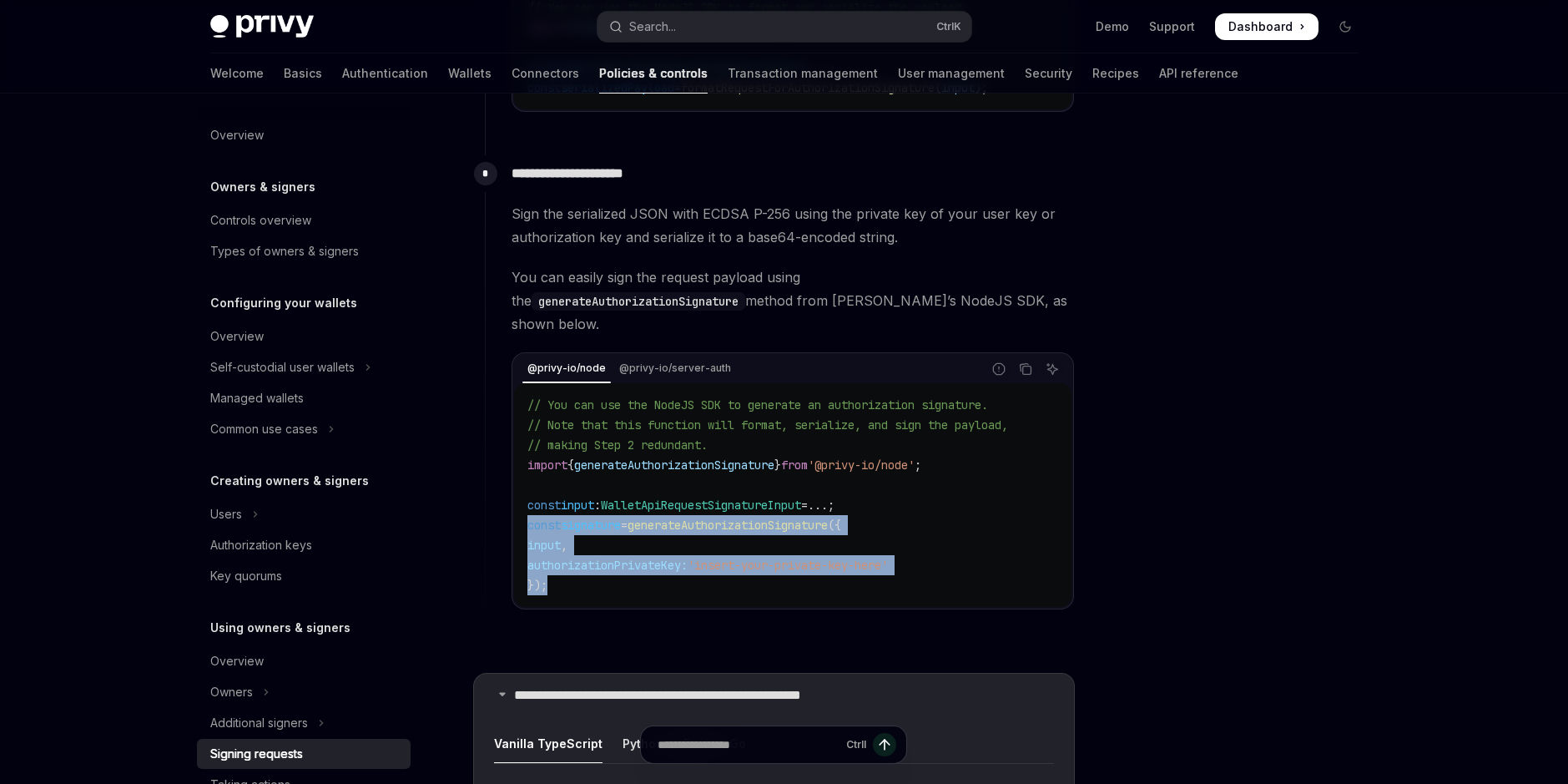
drag, startPoint x: 527, startPoint y: 510, endPoint x: 567, endPoint y: 565, distance: 68.0
click at [567, 565] on code "// You can use the NodeJS SDK to generate an authorization signature. // Note t…" at bounding box center [793, 494] width 531 height 200
copy code "const signature = generateAuthorizationSignature ({ input , authorizationPrivat…"
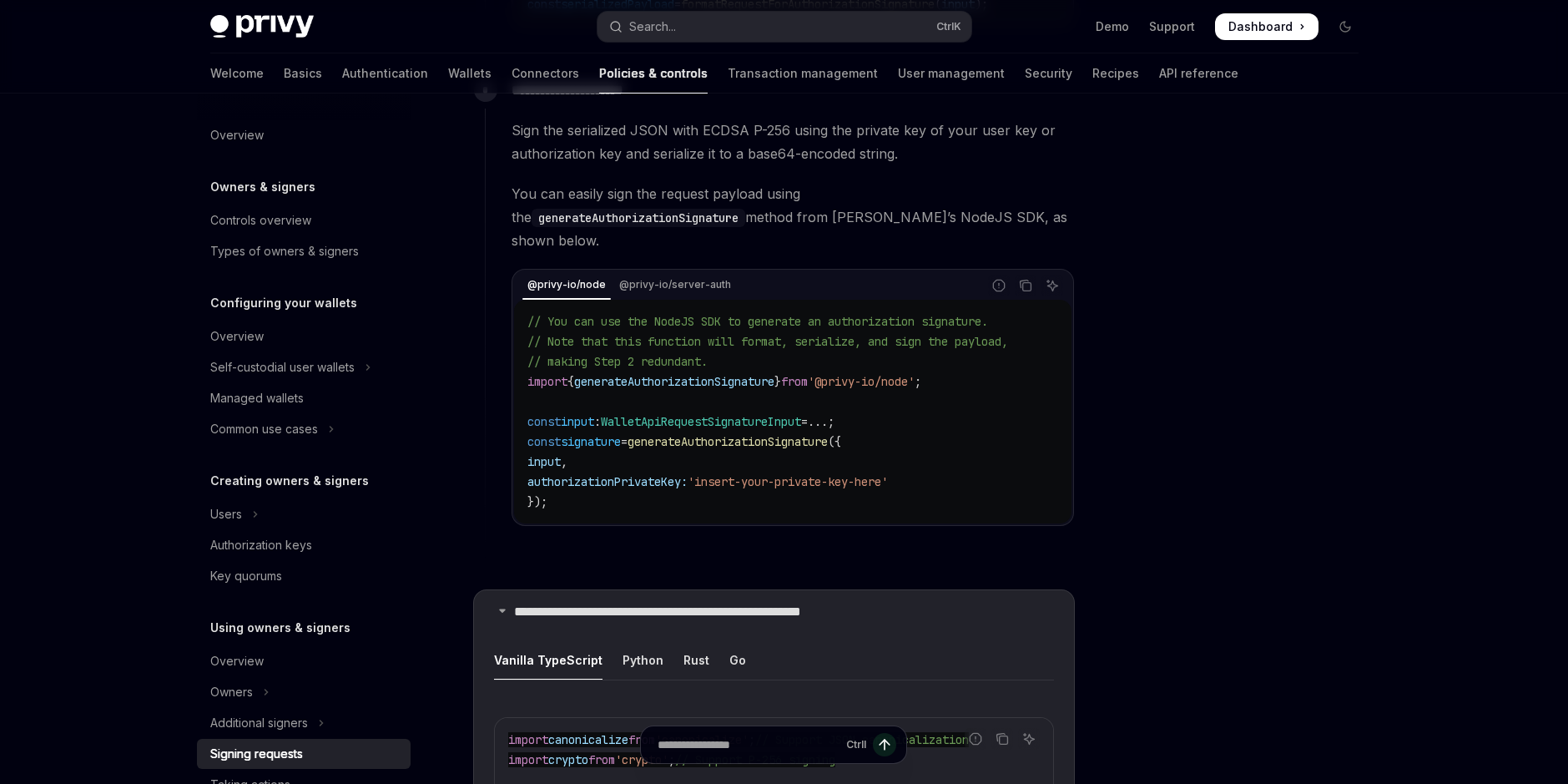
click at [1016, 640] on ul "Vanilla TypeScript Python Rust Go" at bounding box center [774, 660] width 559 height 40
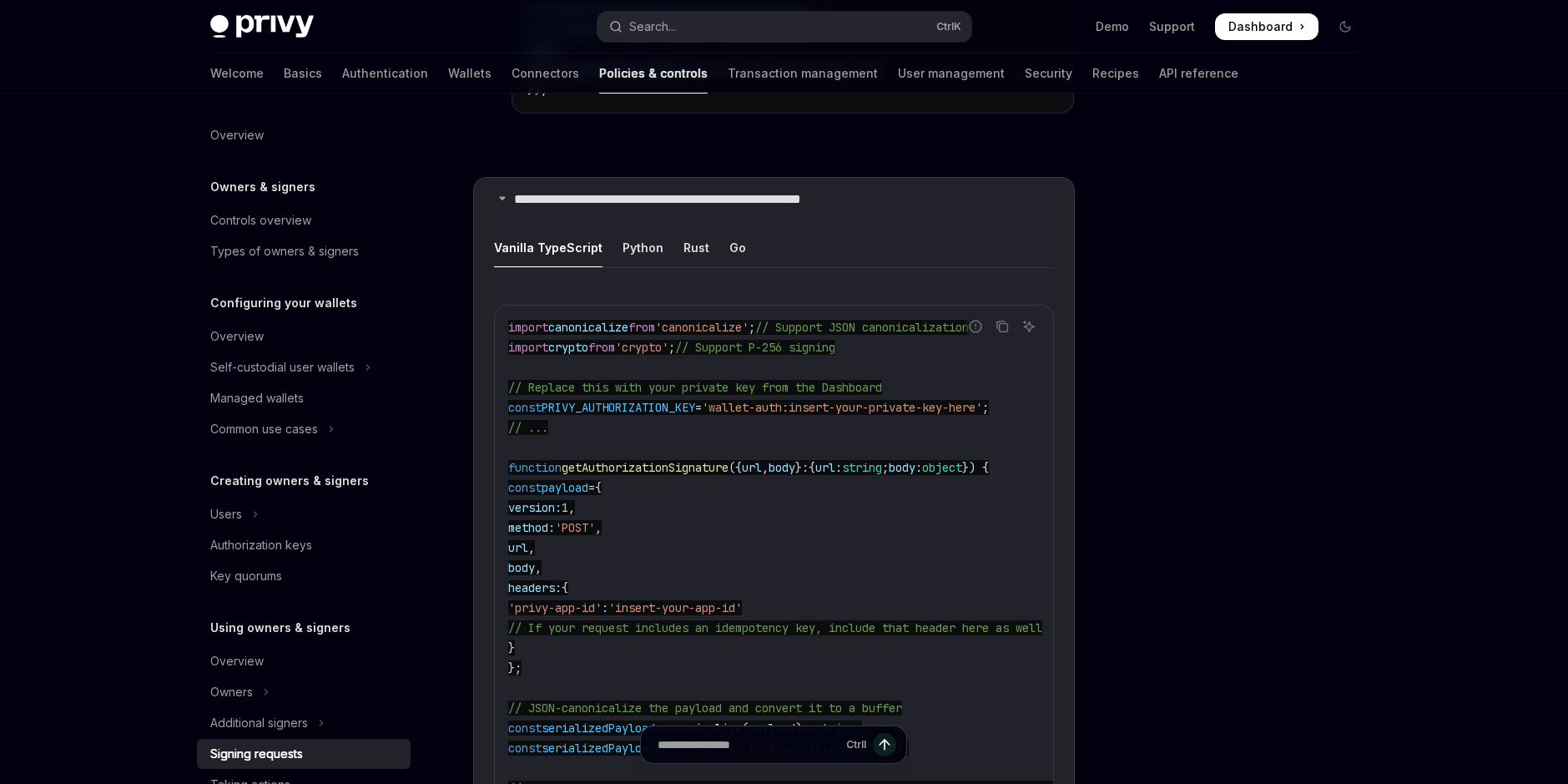
scroll to position [1920, 0]
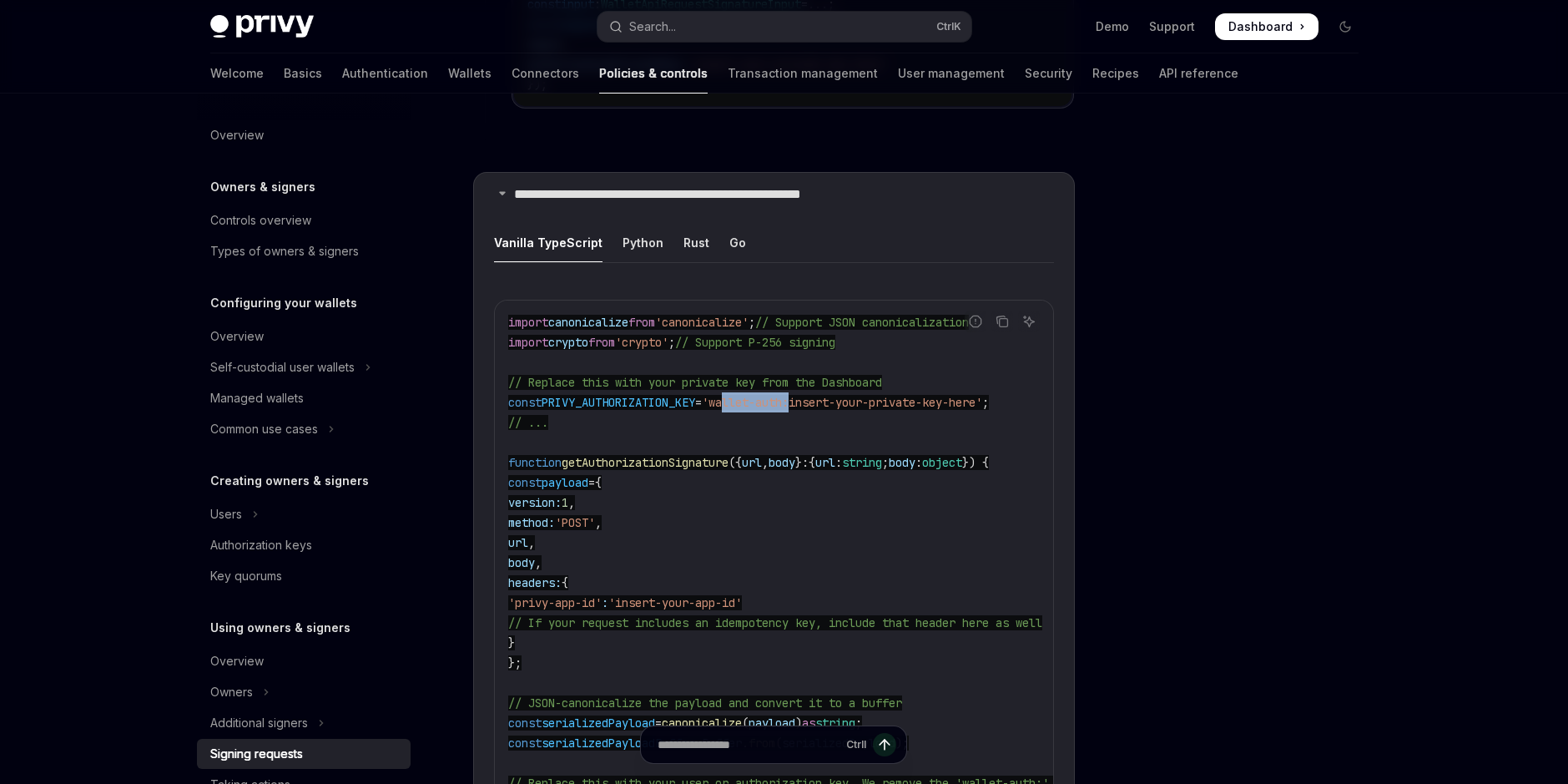
drag, startPoint x: 749, startPoint y: 387, endPoint x: 819, endPoint y: 385, distance: 70.0
click at [819, 395] on span "'wallet-auth:insert-your-private-key-here'" at bounding box center [842, 402] width 281 height 15
drag, startPoint x: 819, startPoint y: 385, endPoint x: 1023, endPoint y: 398, distance: 204.4
click at [982, 398] on span "'wallet-auth:insert-your-private-key-here'" at bounding box center [842, 402] width 281 height 15
drag, startPoint x: 574, startPoint y: 391, endPoint x: 711, endPoint y: 391, distance: 137.0
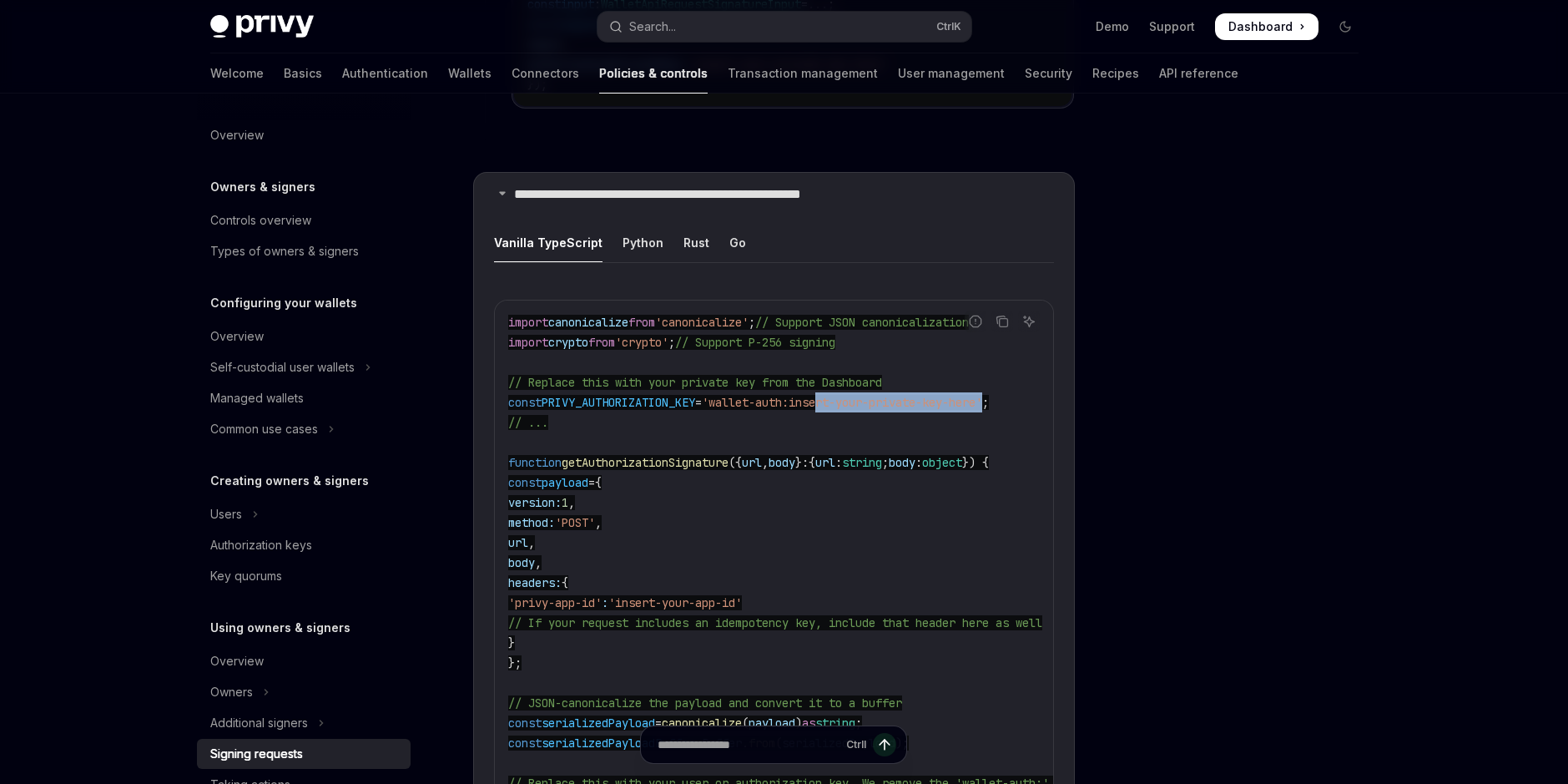
click at [711, 395] on span "const PRIVY_AUTHORIZATION_KEY = 'wallet-auth:insert-your-private-key-here' ;" at bounding box center [749, 402] width 481 height 15
drag, startPoint x: 550, startPoint y: 393, endPoint x: 712, endPoint y: 391, distance: 162.0
click at [712, 395] on span "const PRIVY_AUTHORIZATION_KEY = 'wallet-auth:insert-your-private-key-here' ;" at bounding box center [749, 402] width 481 height 15
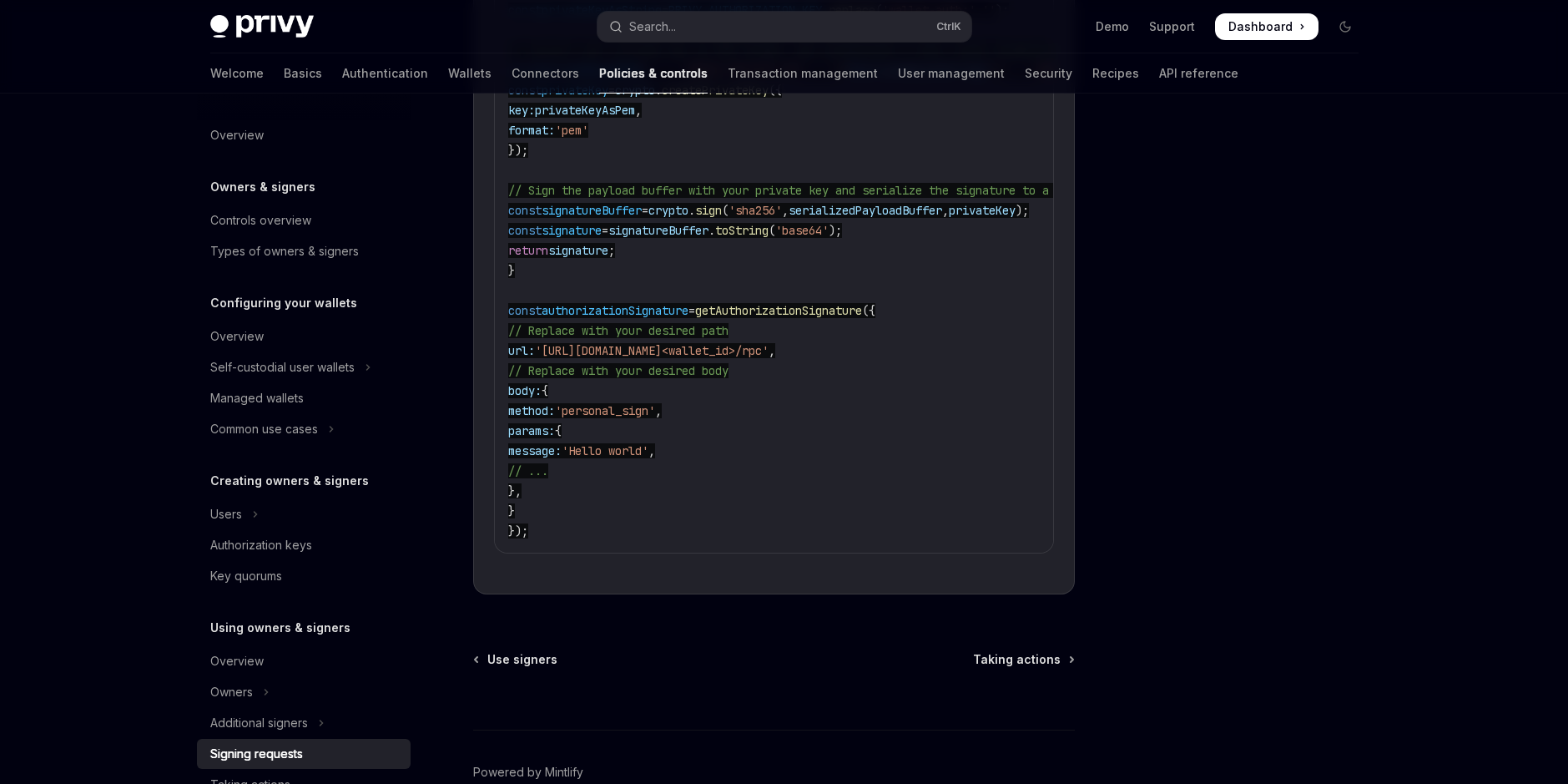
scroll to position [2737, 0]
click at [862, 304] on span "getAuthorizationSignature" at bounding box center [778, 307] width 167 height 15
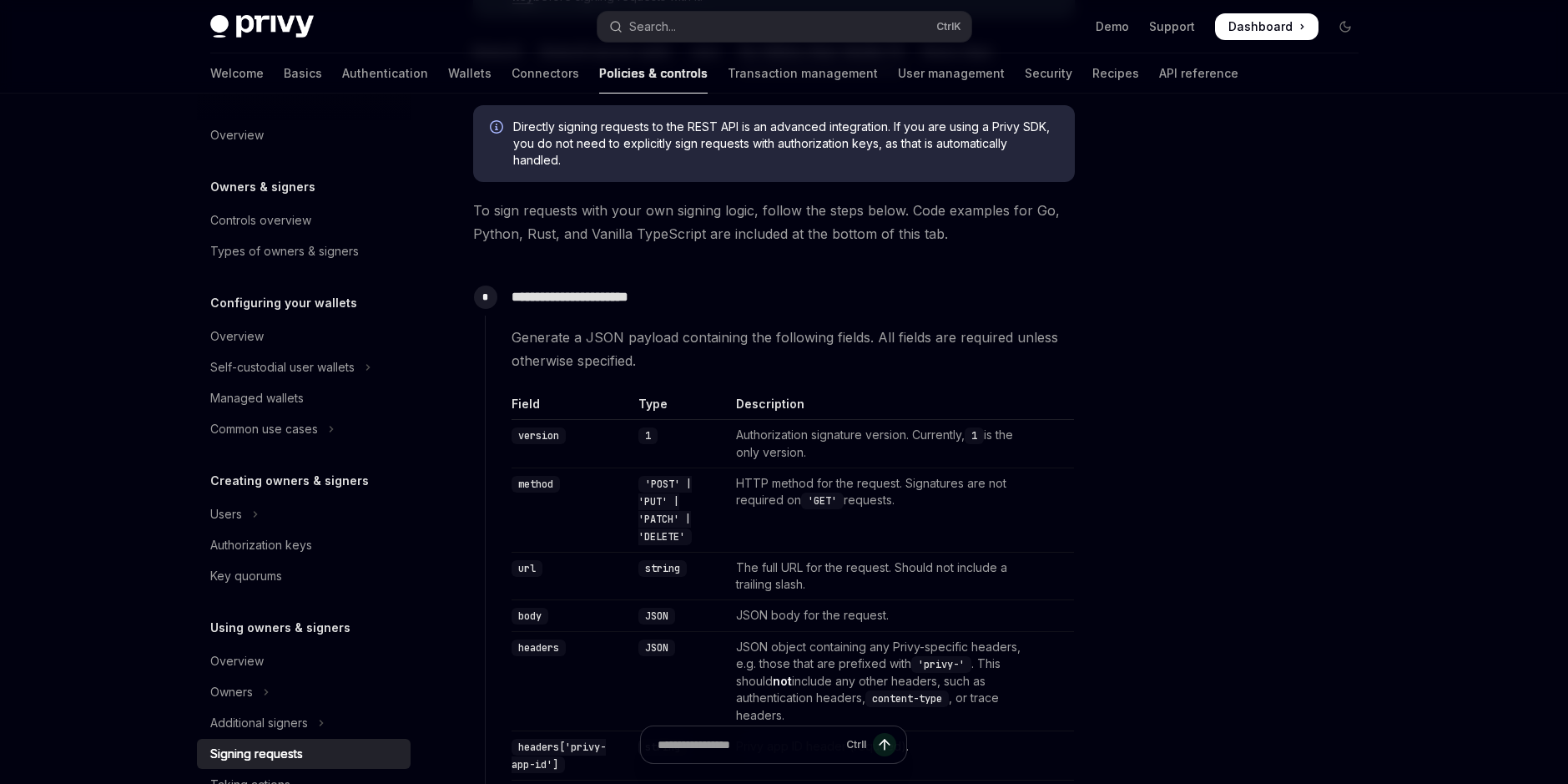
scroll to position [232, 0]
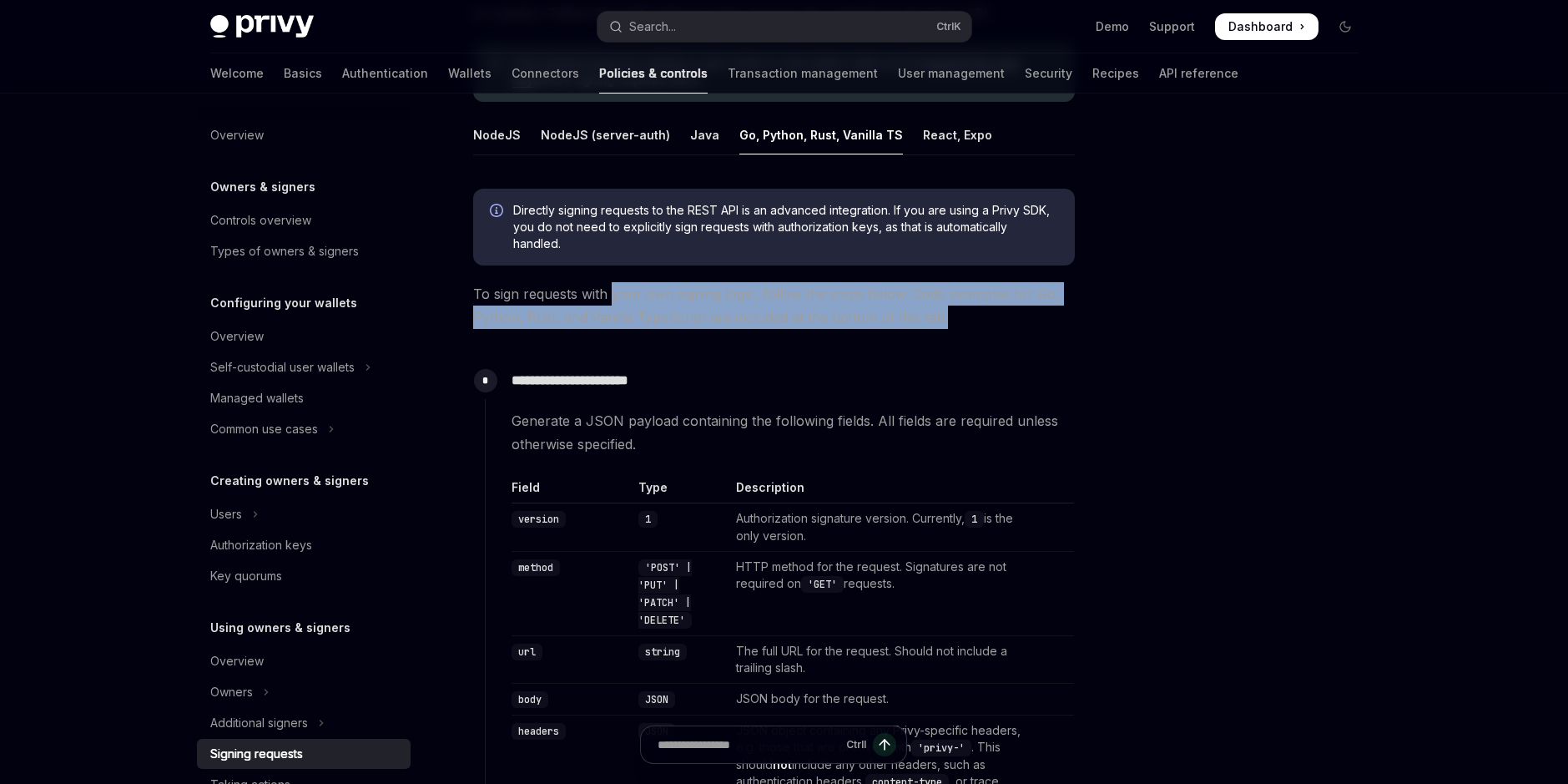
drag, startPoint x: 614, startPoint y: 301, endPoint x: 980, endPoint y: 316, distance: 366.3
click at [980, 316] on span "To sign requests with your own signing logic, follow the steps below. Code exam…" at bounding box center [774, 306] width 602 height 47
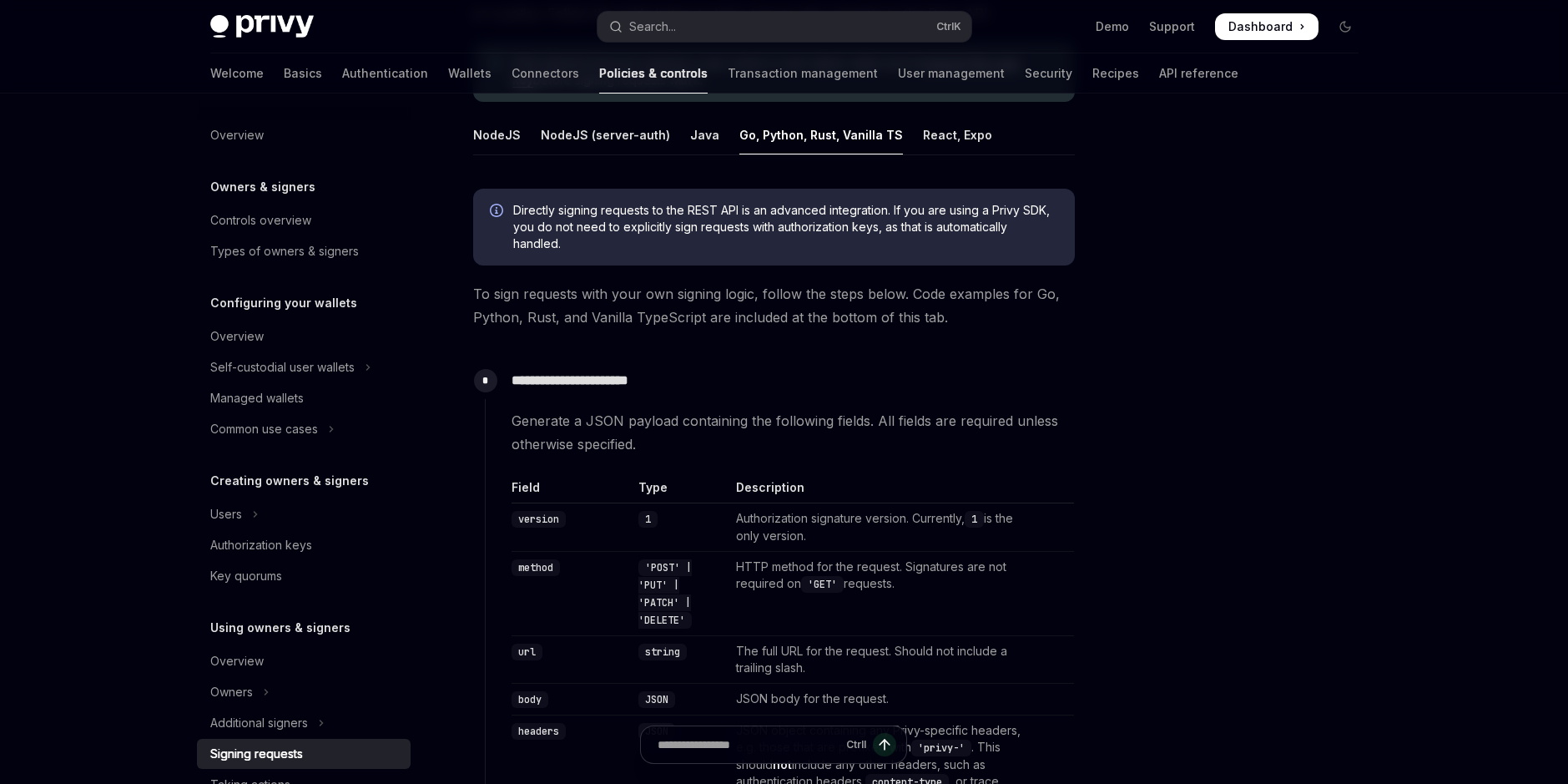
drag, startPoint x: 980, startPoint y: 316, endPoint x: 959, endPoint y: 353, distance: 42.5
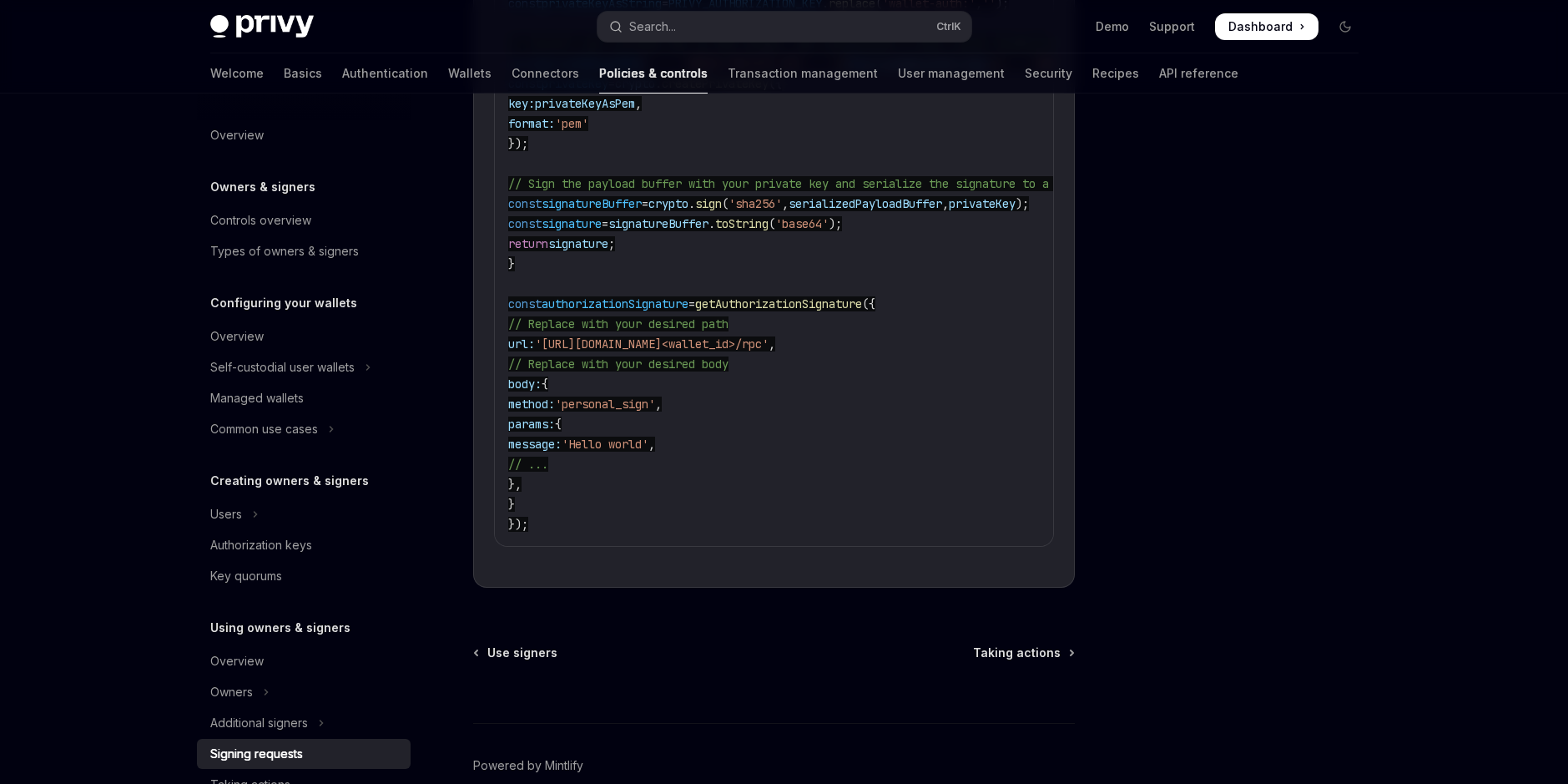
scroll to position [2737, 0]
click at [1044, 666] on div "Ctrl I" at bounding box center [774, 695] width 602 height 62
click at [1042, 653] on span "Taking actions" at bounding box center [1017, 656] width 88 height 17
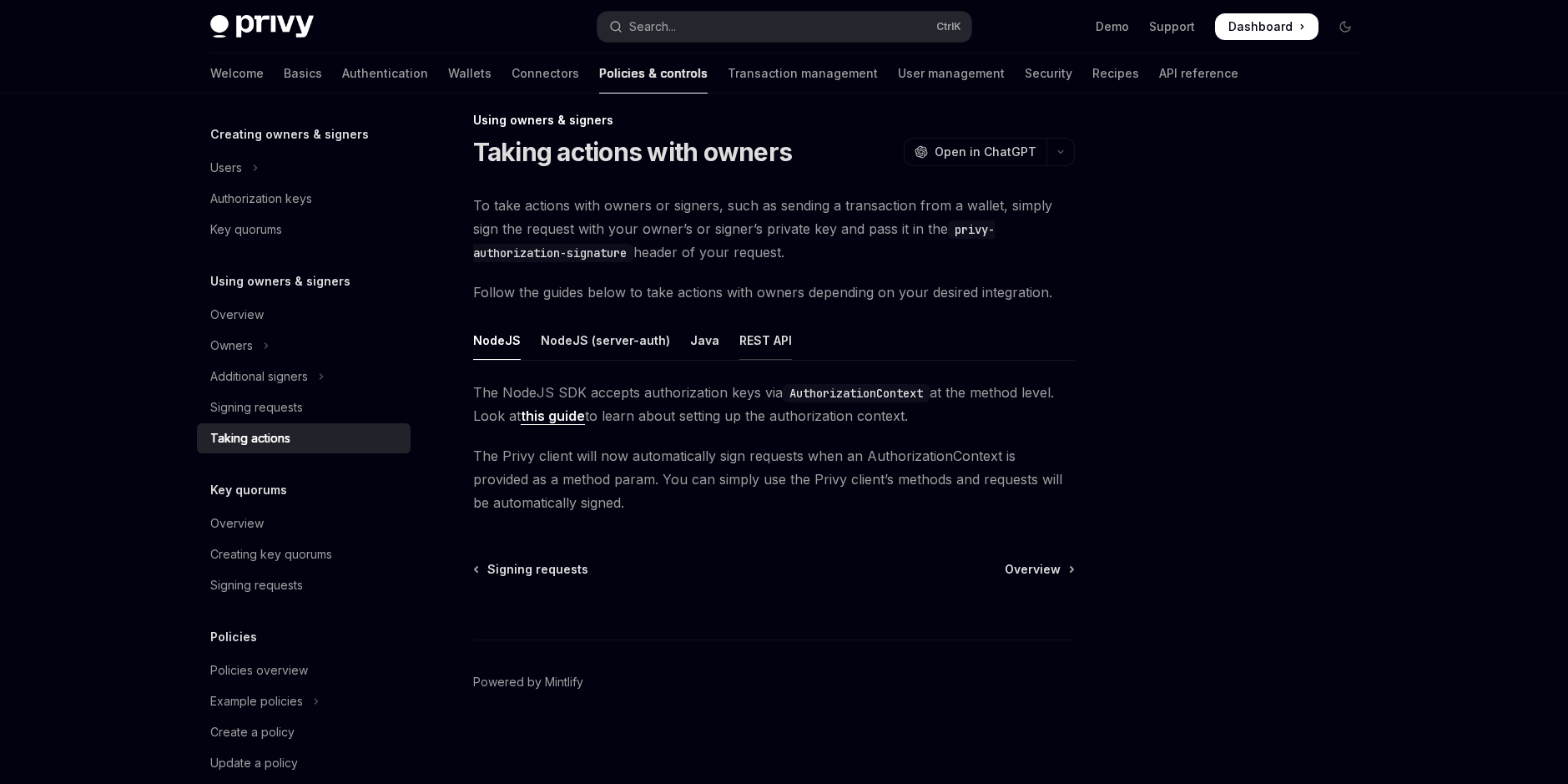
click at [756, 335] on div "REST API" at bounding box center [766, 340] width 53 height 39
type textarea "*"
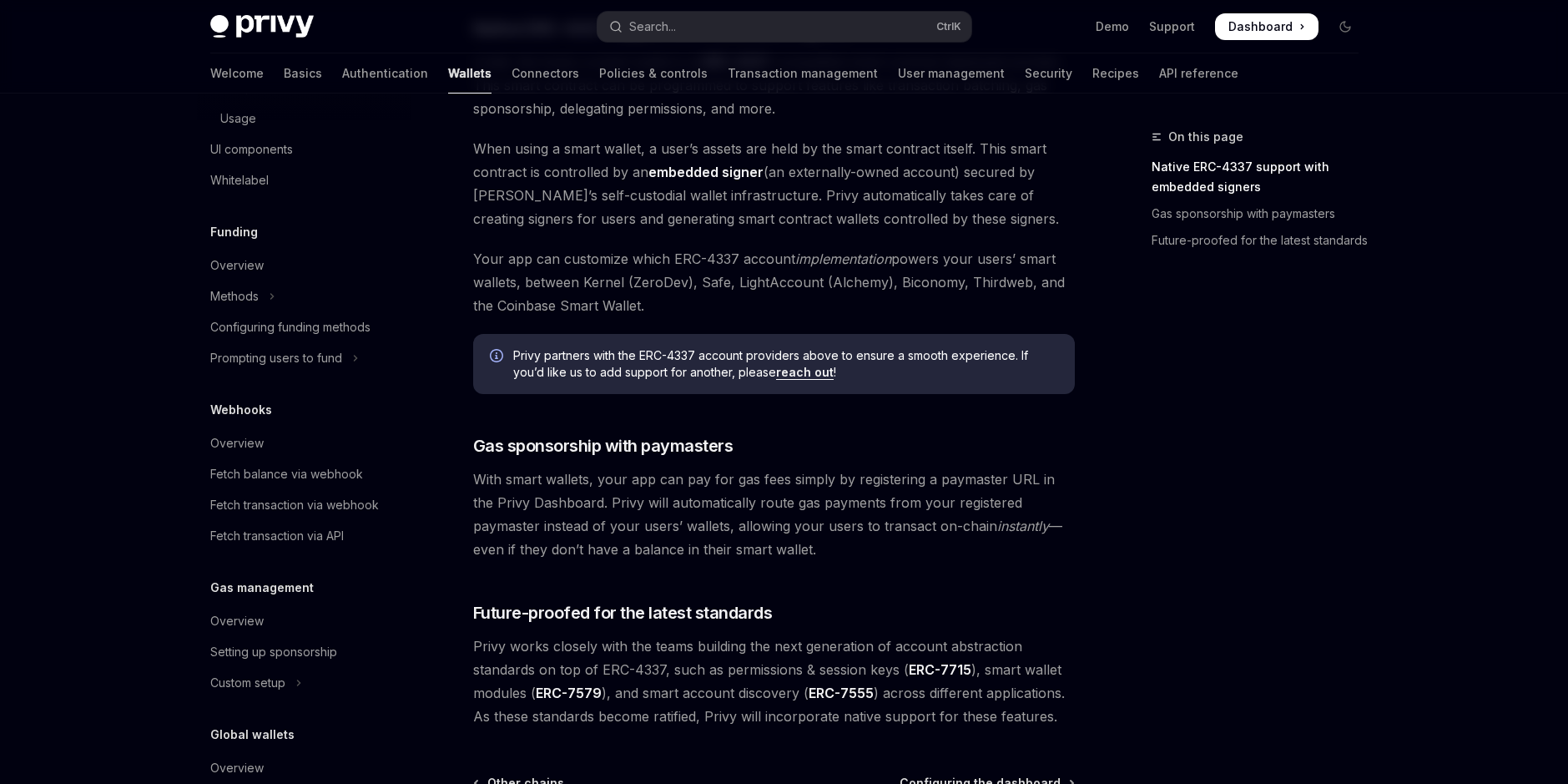
scroll to position [1169, 0]
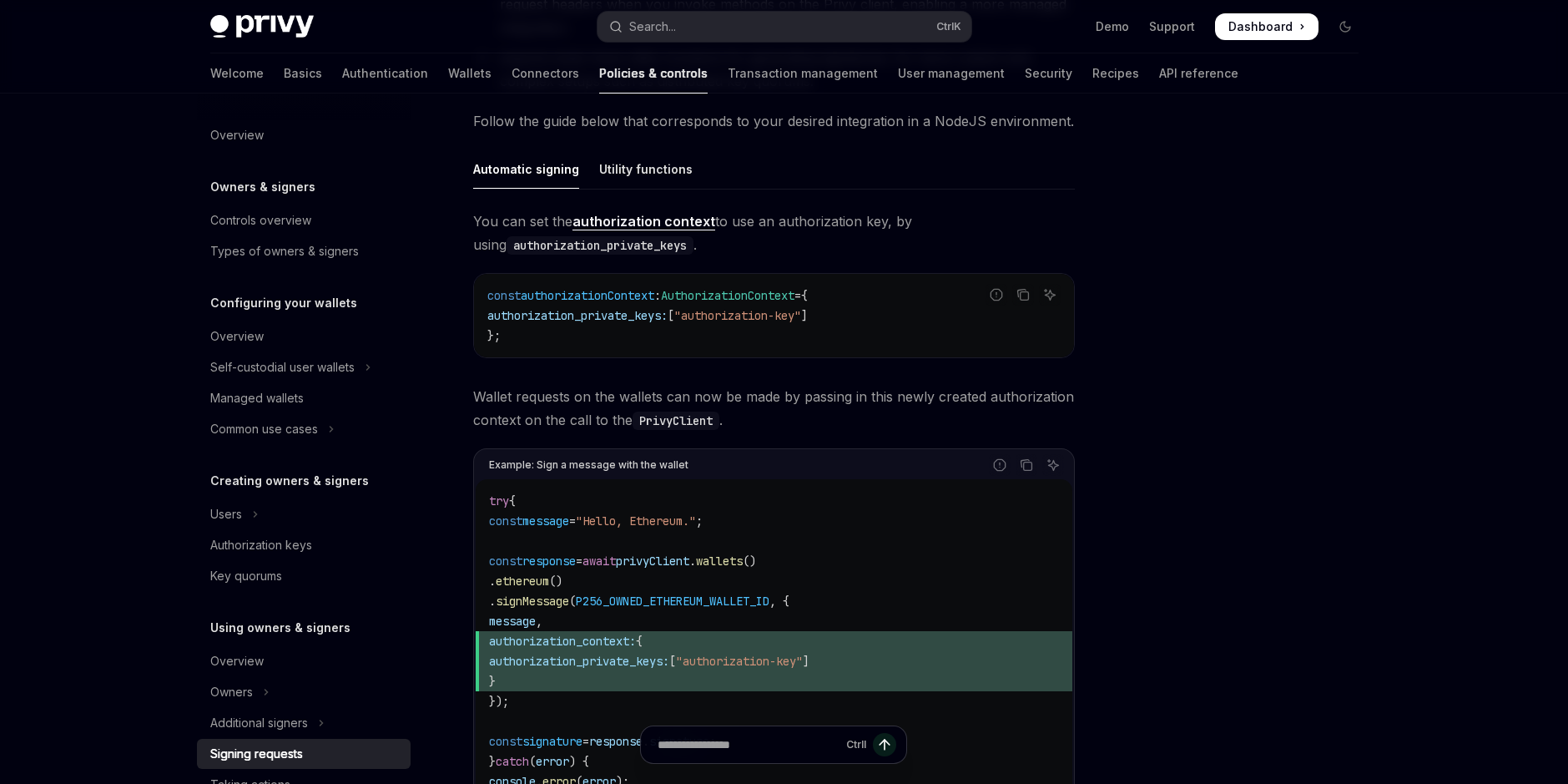
scroll to position [399, 0]
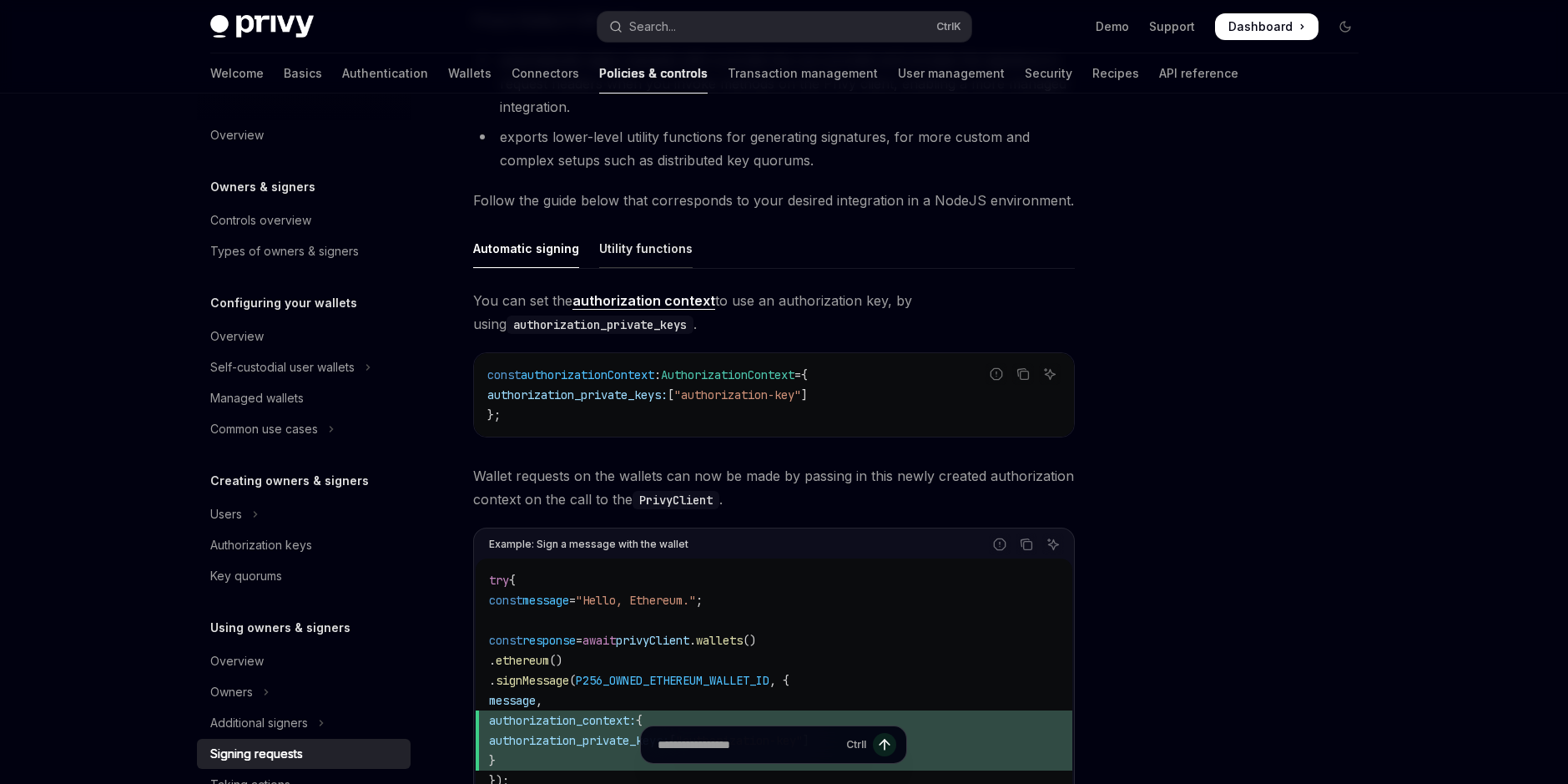
click at [668, 250] on div "Utility functions" at bounding box center [645, 248] width 93 height 39
type textarea "*"
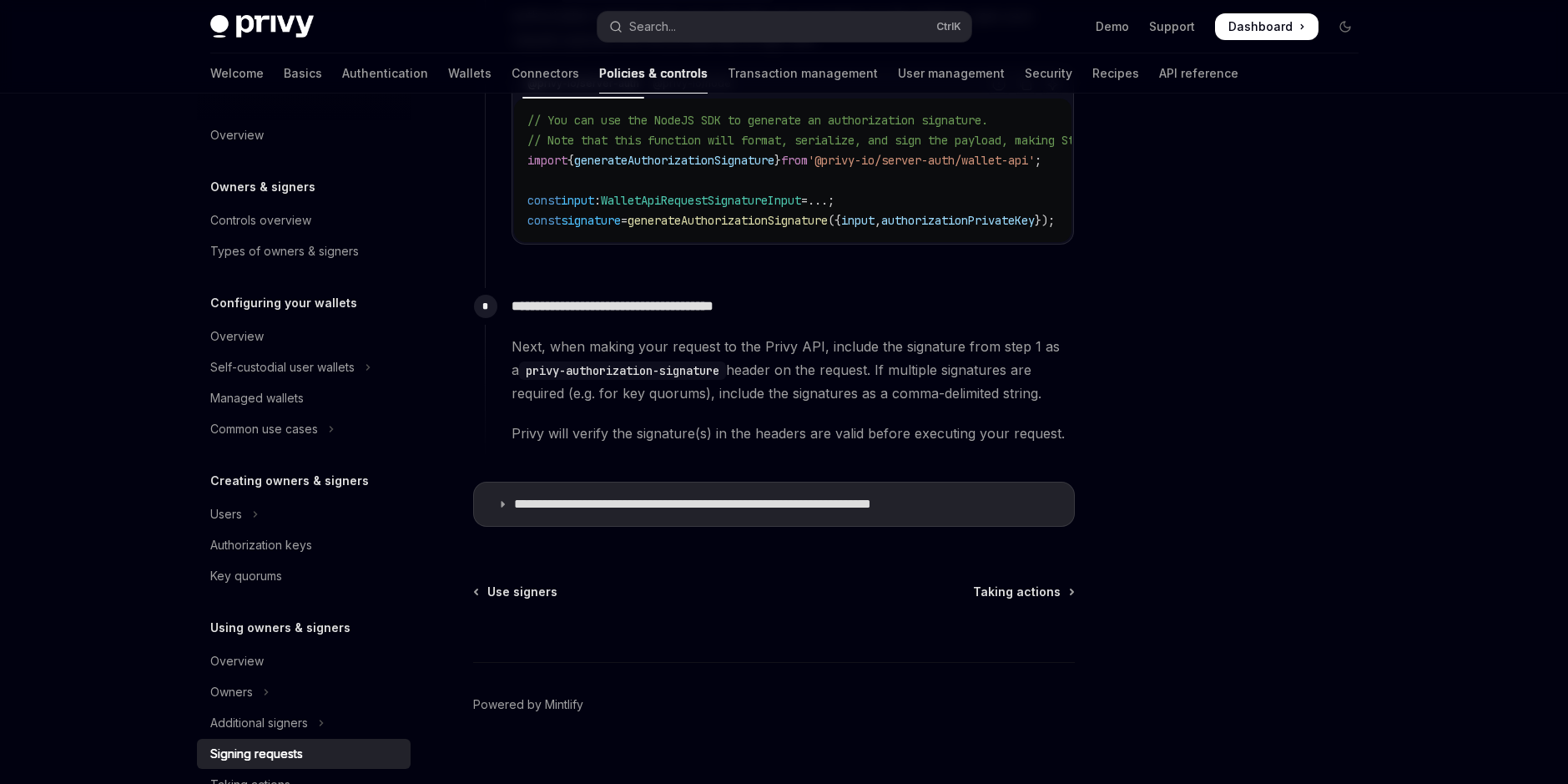
scroll to position [973, 0]
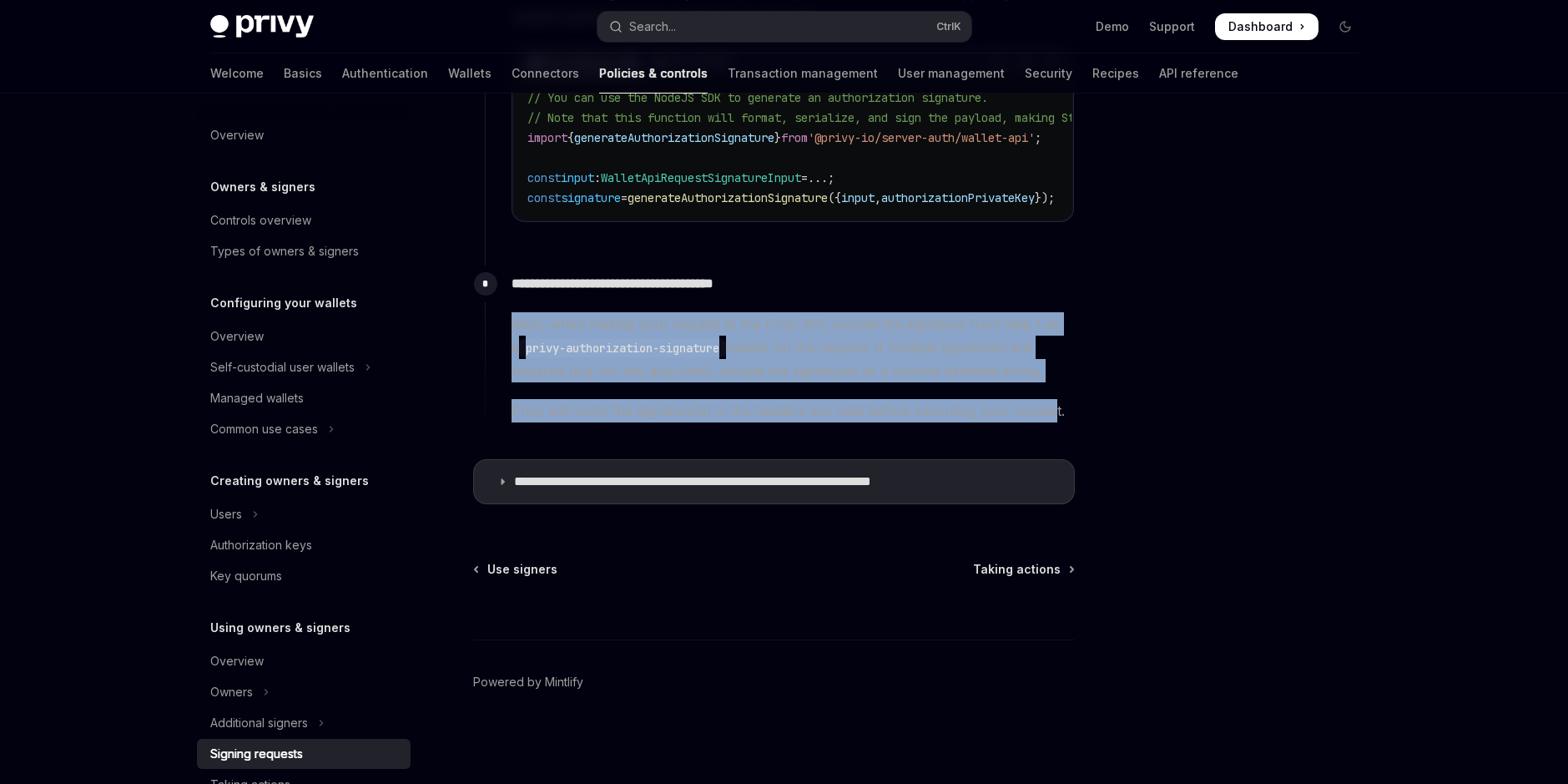
drag, startPoint x: 501, startPoint y: 318, endPoint x: 1047, endPoint y: 392, distance: 551.0
click at [1047, 392] on div "**********" at bounding box center [780, 344] width 590 height 157
click at [741, 340] on span "Next, when making your request to the Privy API, include the signature from ste…" at bounding box center [792, 347] width 562 height 70
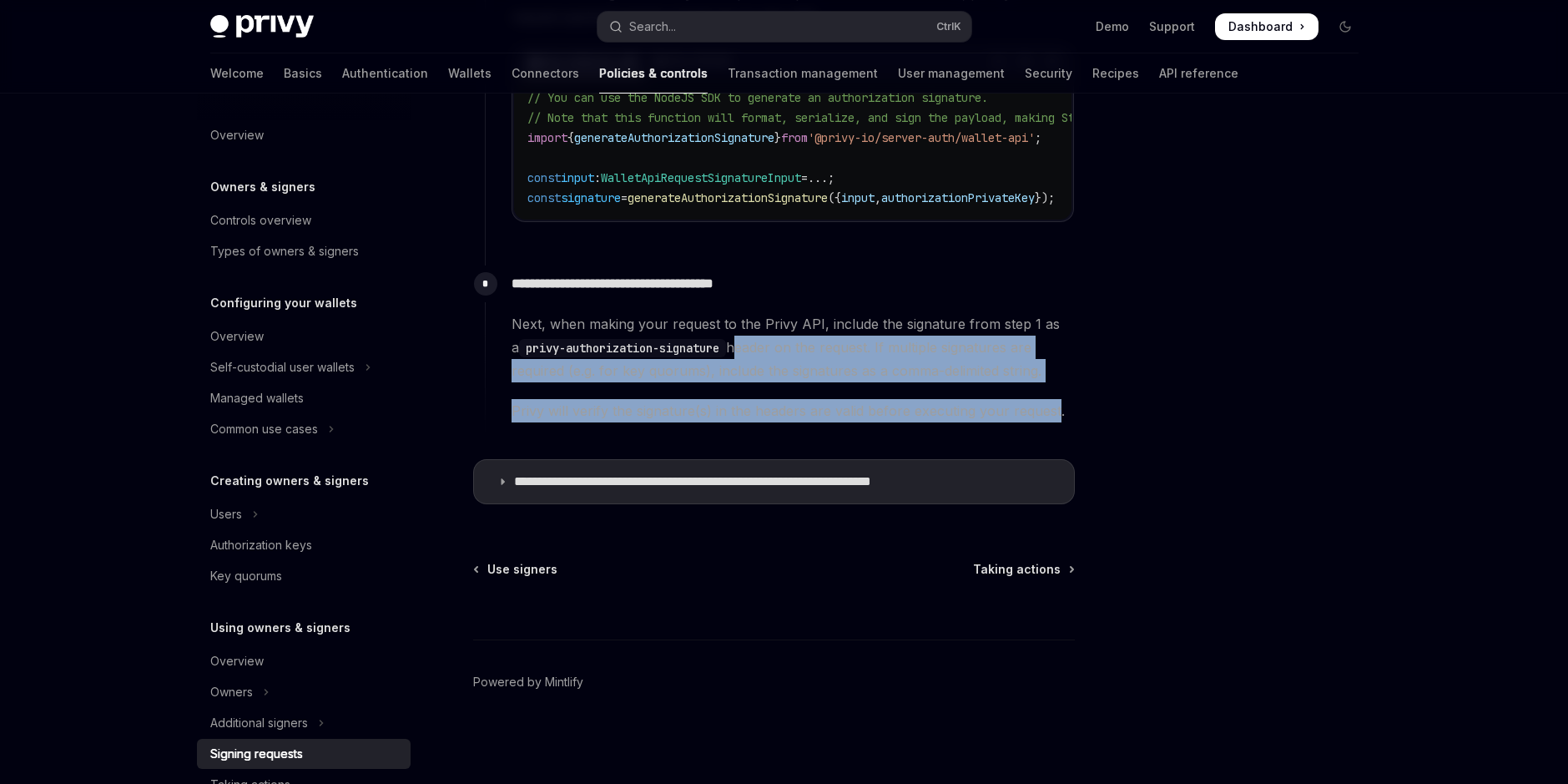
drag, startPoint x: 731, startPoint y: 351, endPoint x: 1053, endPoint y: 420, distance: 329.3
click at [1053, 420] on div "Next, when making your request to the Privy API, include the signature from ste…" at bounding box center [792, 367] width 562 height 110
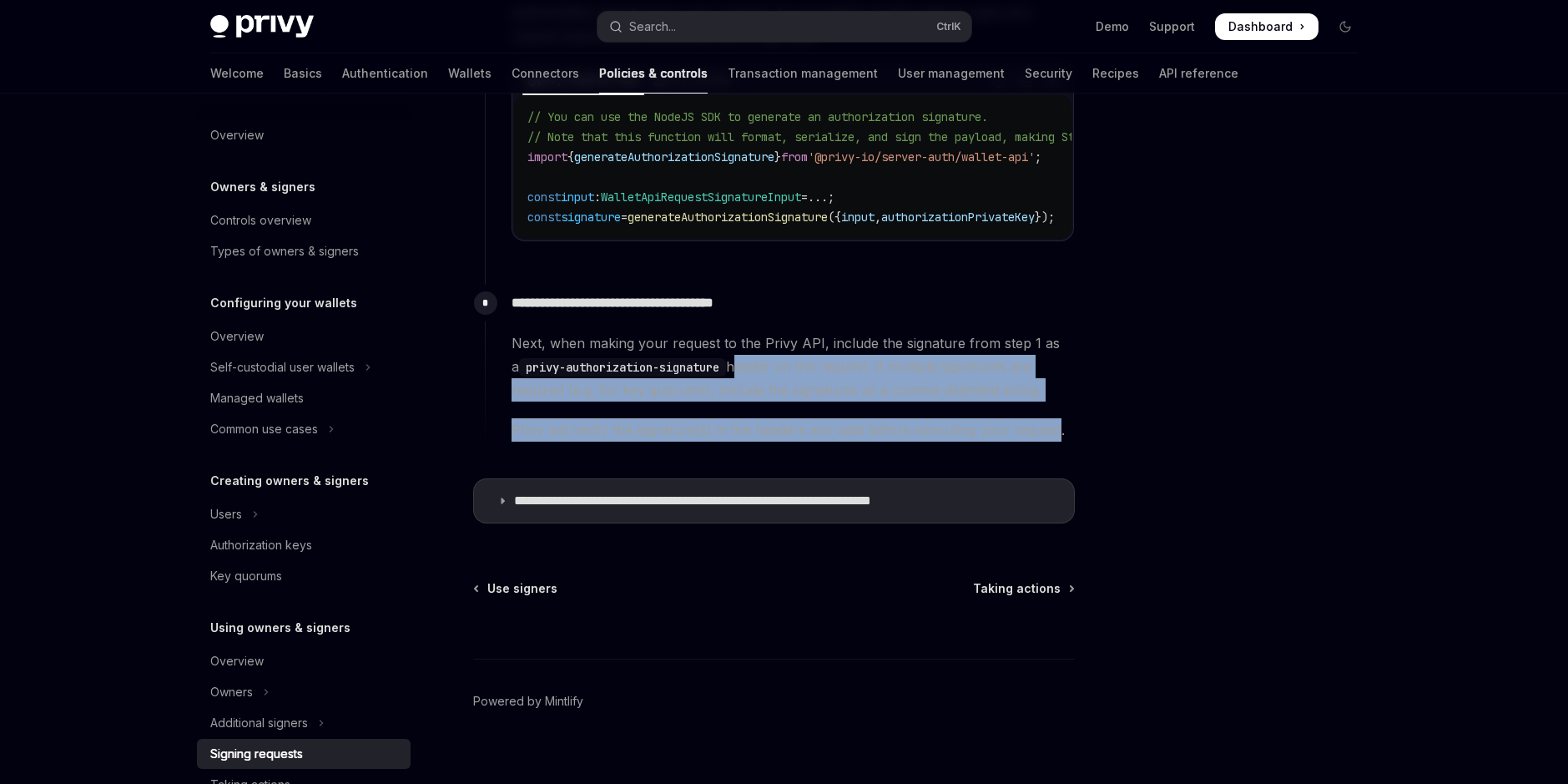
scroll to position [890, 0]
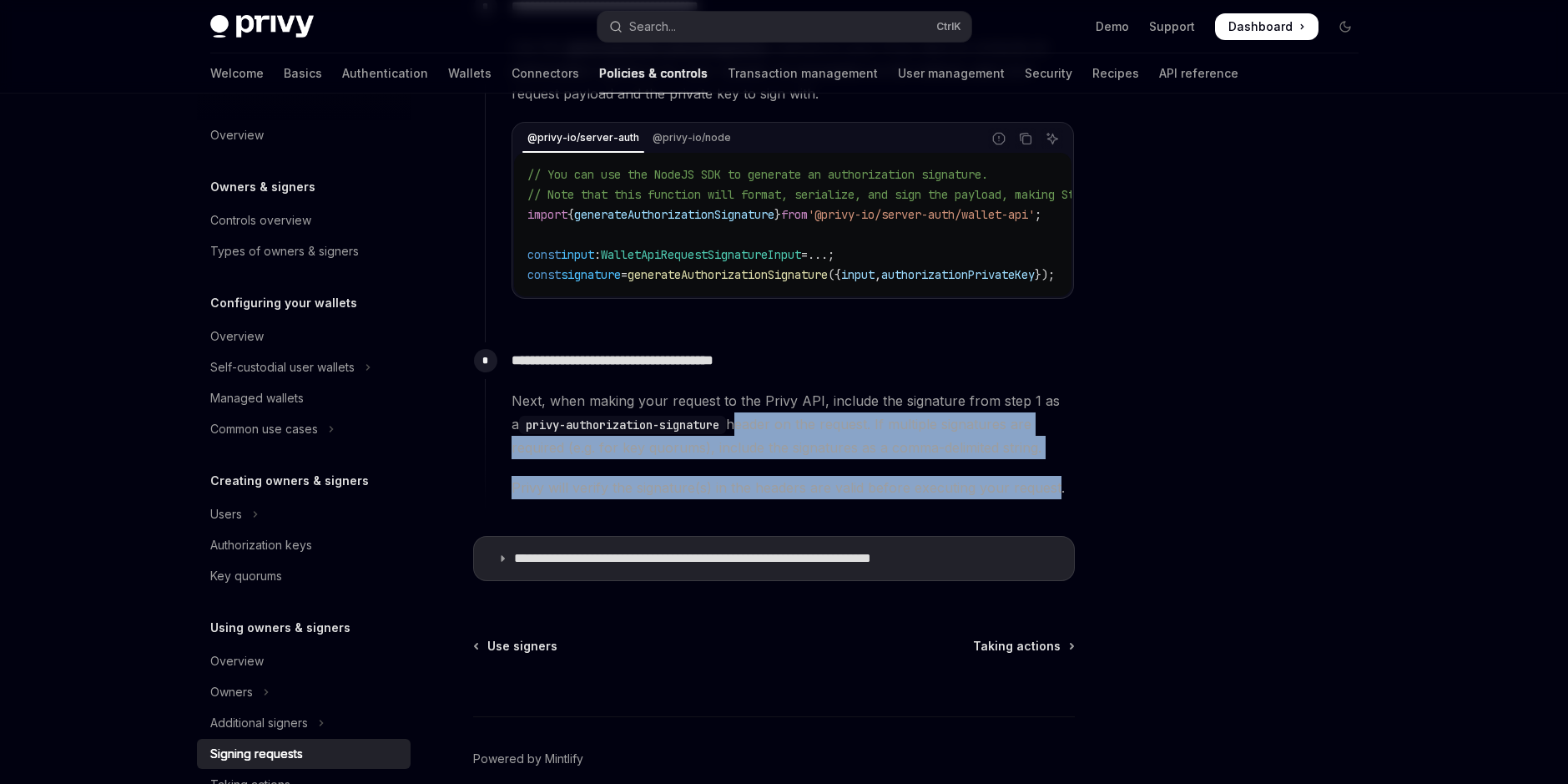
drag, startPoint x: 832, startPoint y: 293, endPoint x: 924, endPoint y: 296, distance: 92.0
click at [924, 296] on div "// You can use the NodeJS SDK to generate an authorization signature. // Note t…" at bounding box center [793, 224] width 558 height 144
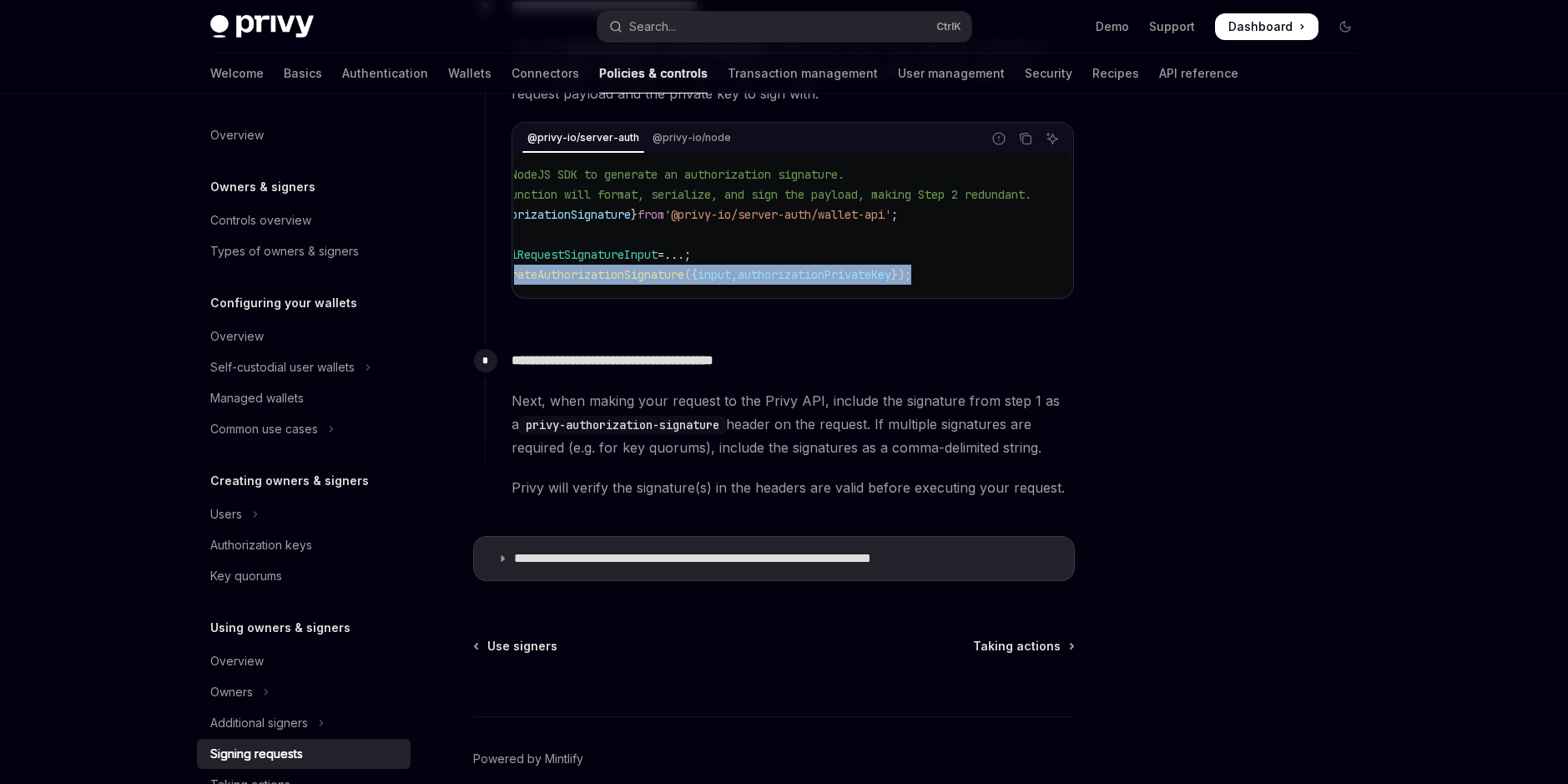
scroll to position [0, 0]
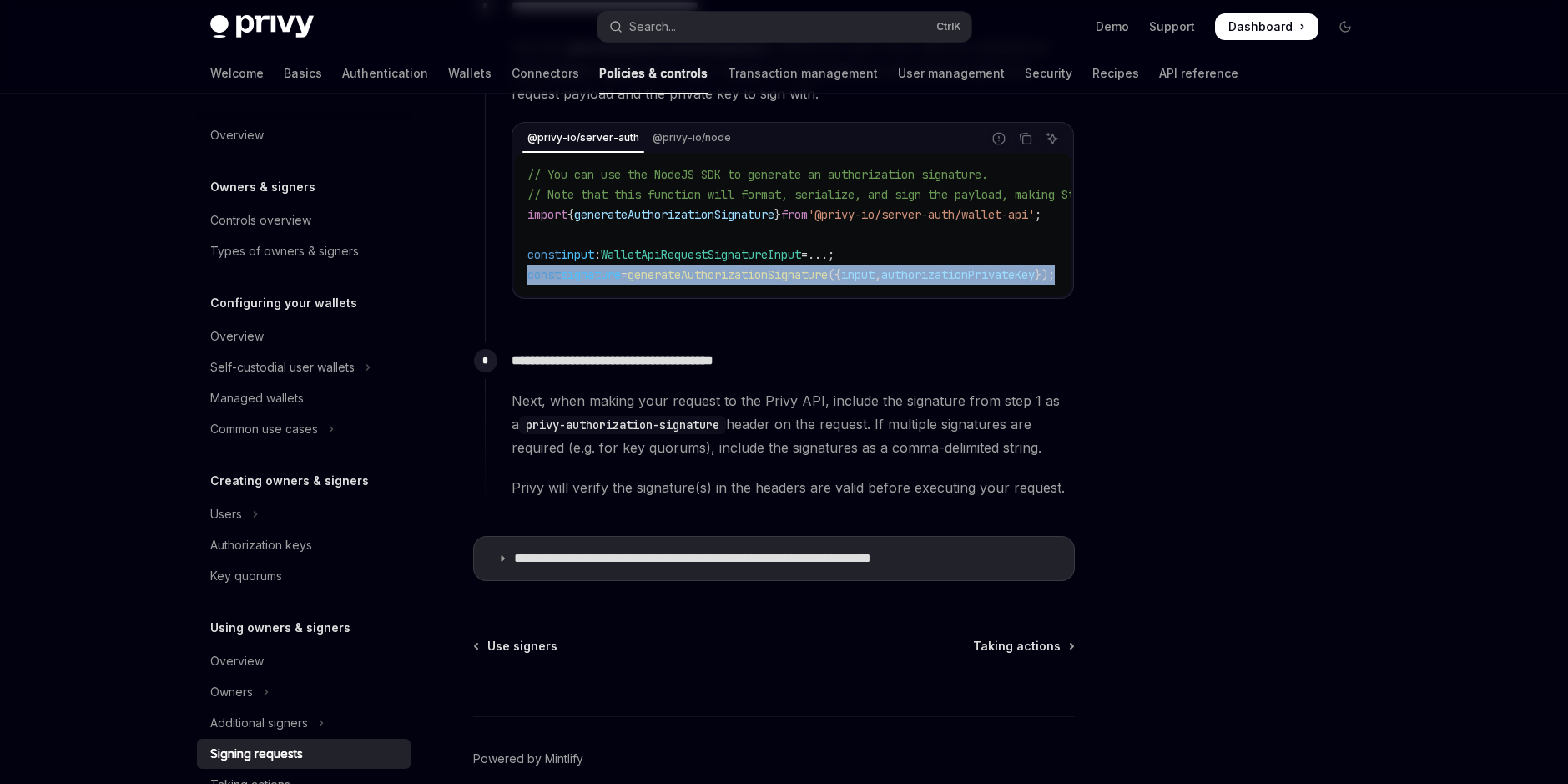
drag, startPoint x: 1003, startPoint y: 272, endPoint x: 446, endPoint y: 282, distance: 557.1
click at [446, 282] on div "Using owners & signers Signing requests OpenAI Open in ChatGPT OpenAI Open in C…" at bounding box center [617, 48] width 921 height 1624
copy span "const signature = generateAuthorizationSignature ({ input , authorizationPrivat…"
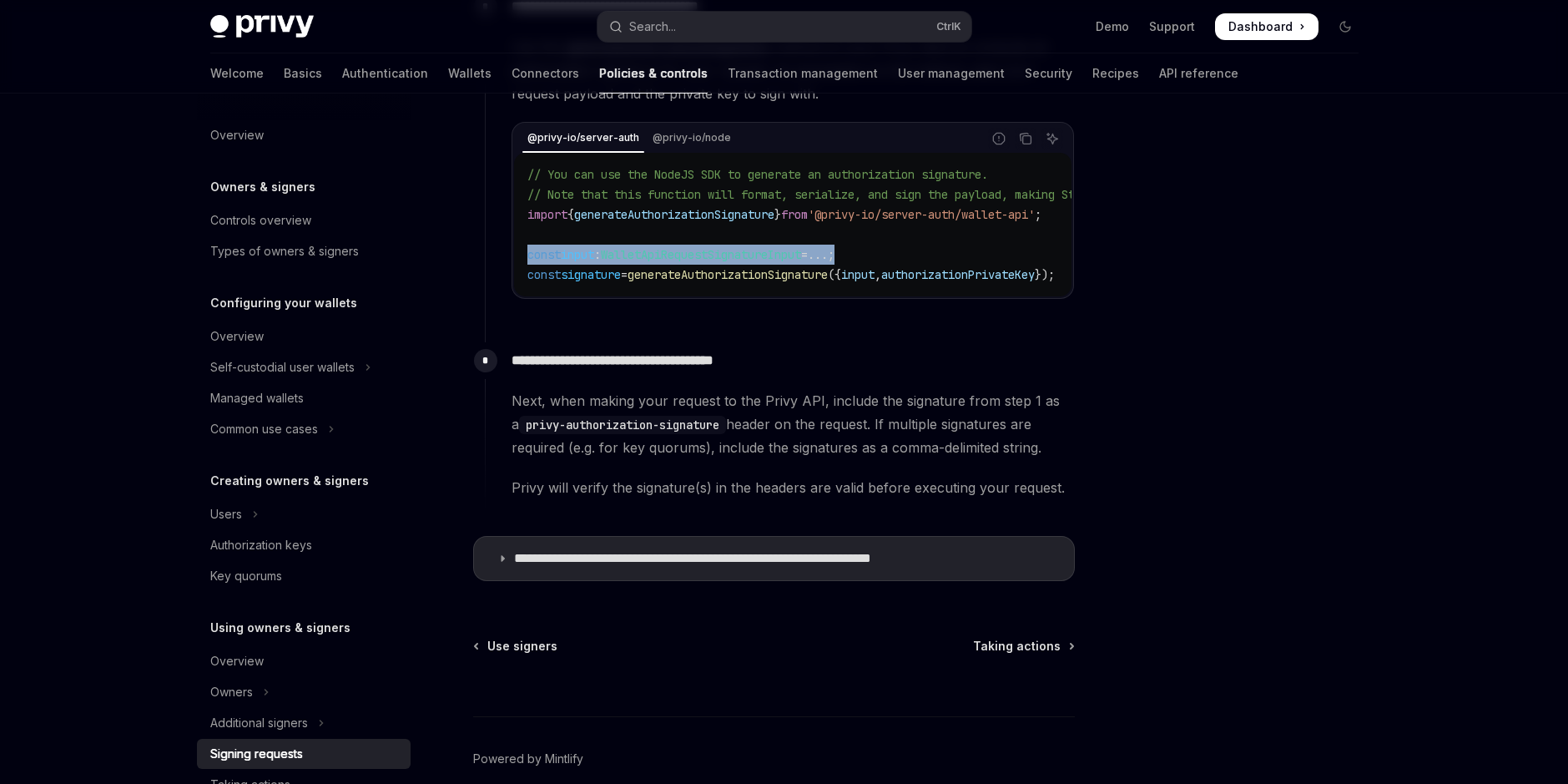
drag, startPoint x: 876, startPoint y: 253, endPoint x: 524, endPoint y: 253, distance: 352.0
click at [524, 253] on div "// You can use the NodeJS SDK to generate an authorization signature. // Note t…" at bounding box center [793, 224] width 558 height 144
copy span "const input : WalletApiRequestSignatureInput = ... ;"
